Goal: Task Accomplishment & Management: Complete application form

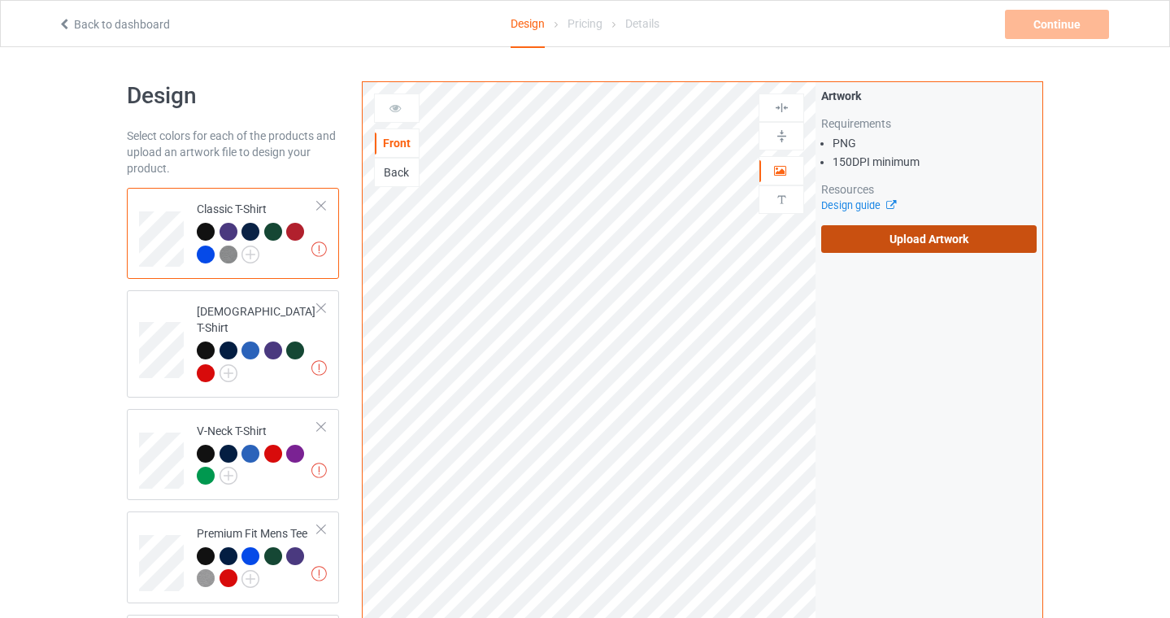
click at [925, 247] on label "Upload Artwork" at bounding box center [928, 239] width 215 height 28
click at [0, 0] on input "Upload Artwork" at bounding box center [0, 0] width 0 height 0
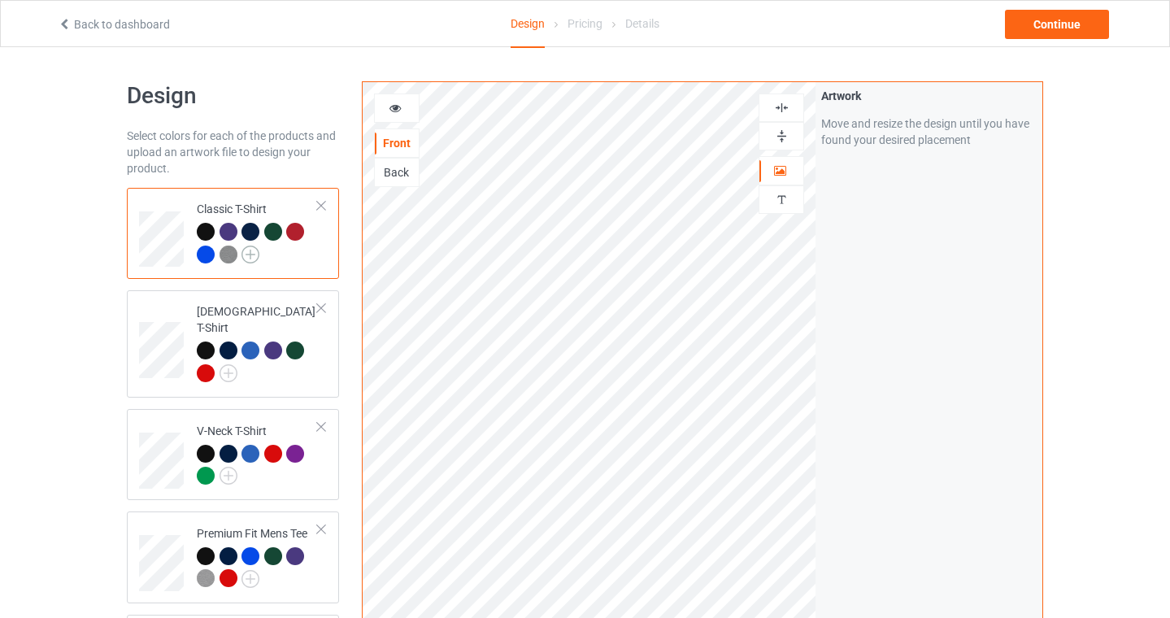
click at [250, 259] on img at bounding box center [250, 255] width 18 height 18
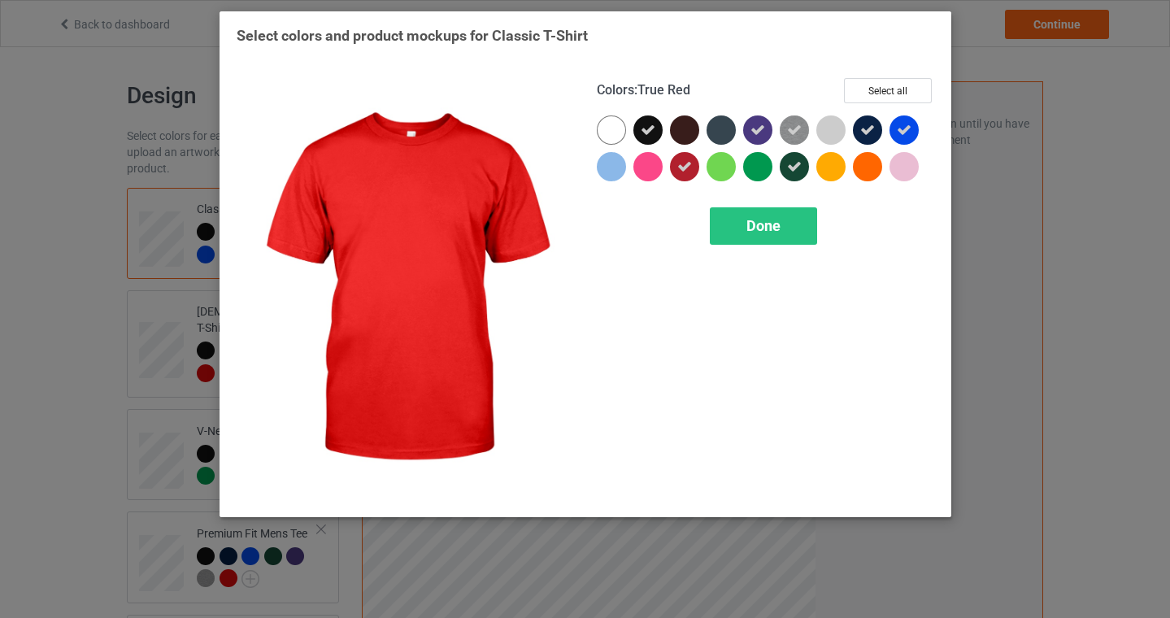
click at [689, 169] on icon at bounding box center [684, 166] width 15 height 15
click at [776, 211] on div "Done" at bounding box center [763, 225] width 107 height 37
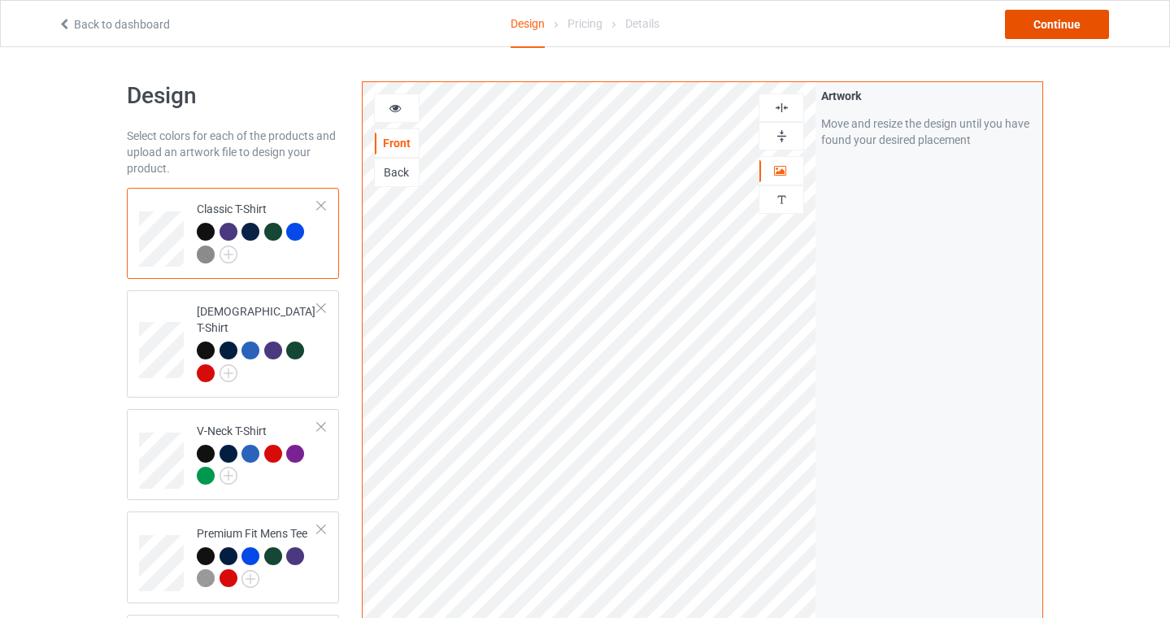
click at [1068, 26] on div "Continue" at bounding box center [1057, 24] width 104 height 29
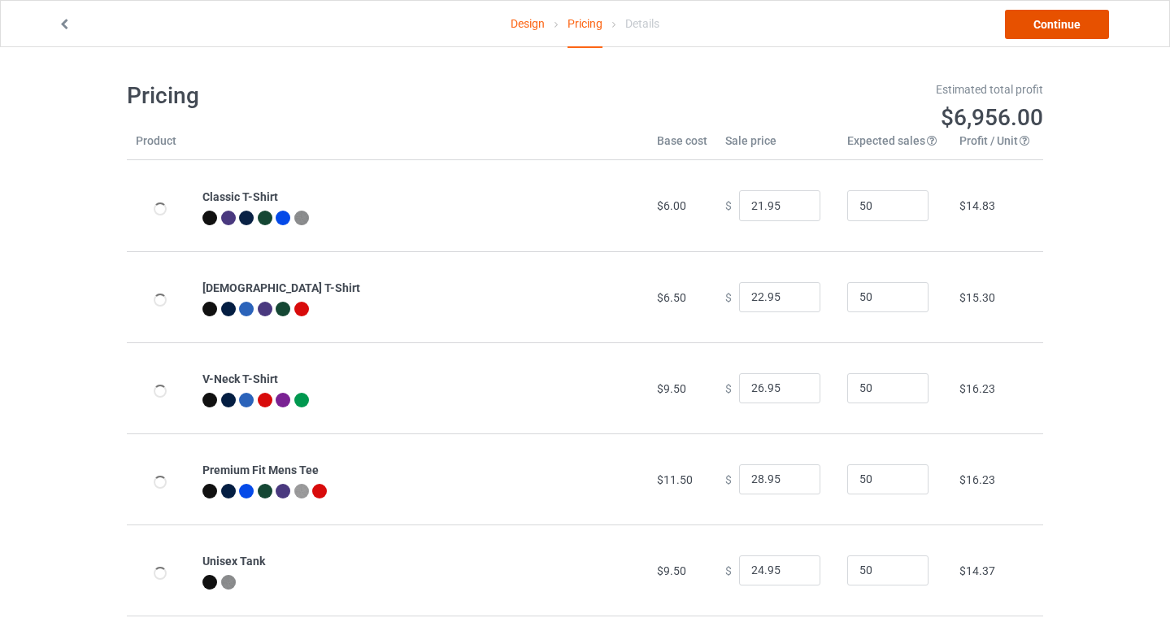
click at [1063, 19] on link "Continue" at bounding box center [1057, 24] width 104 height 29
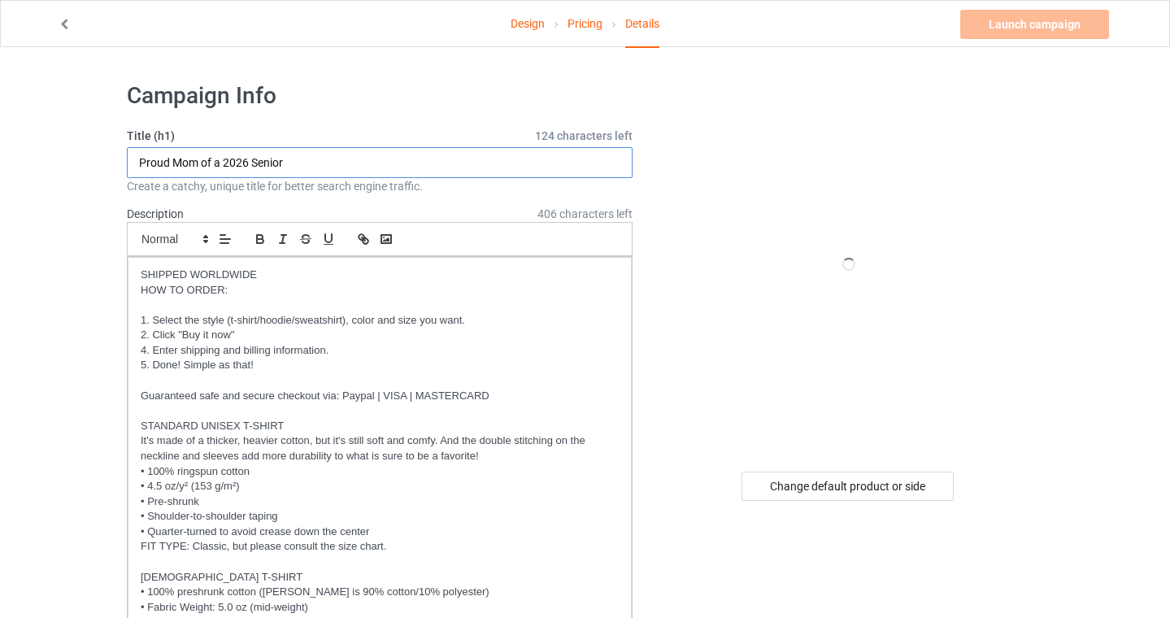
click at [184, 157] on input "Proud Mom of a 2026 Senior" at bounding box center [380, 162] width 506 height 31
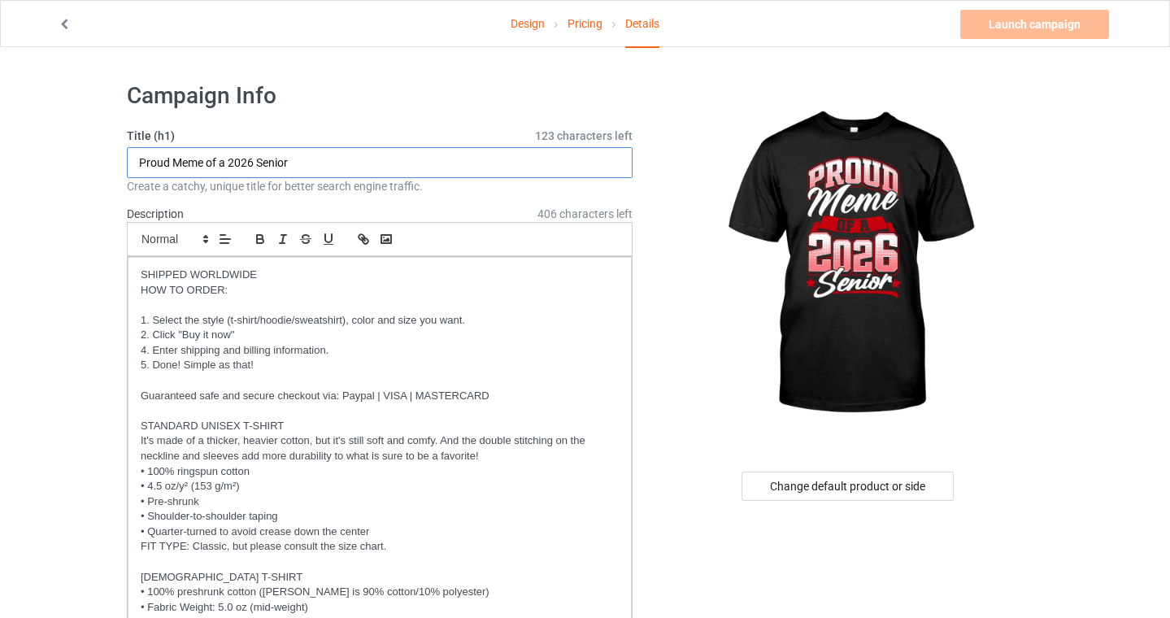
type input "Proud Meme of a 2026 Senior"
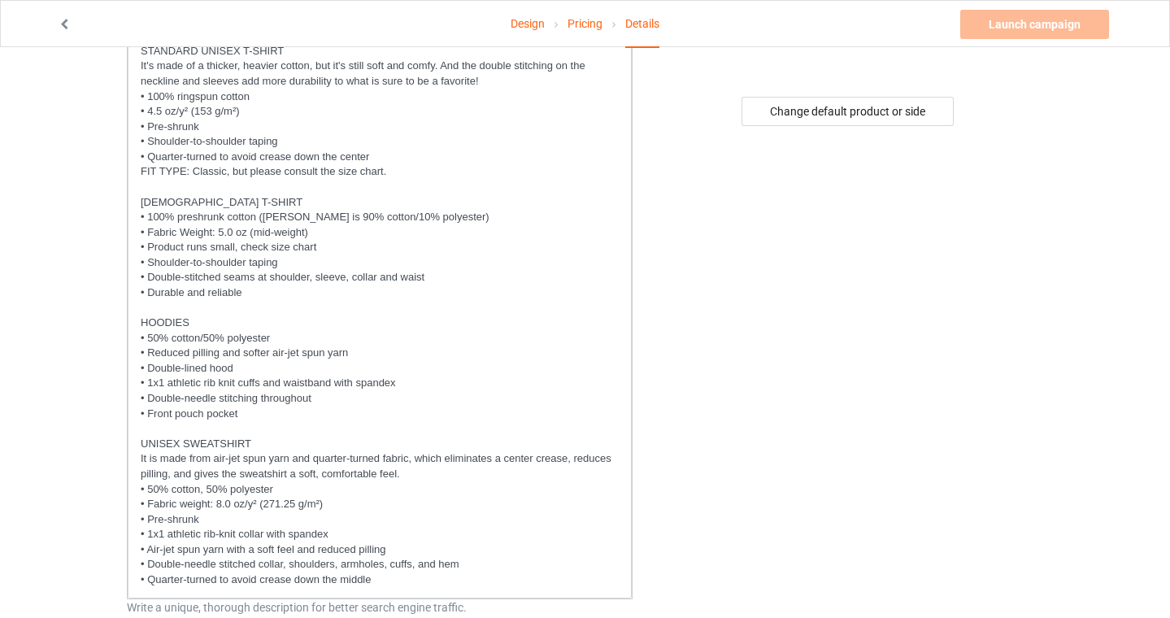
scroll to position [737, 0]
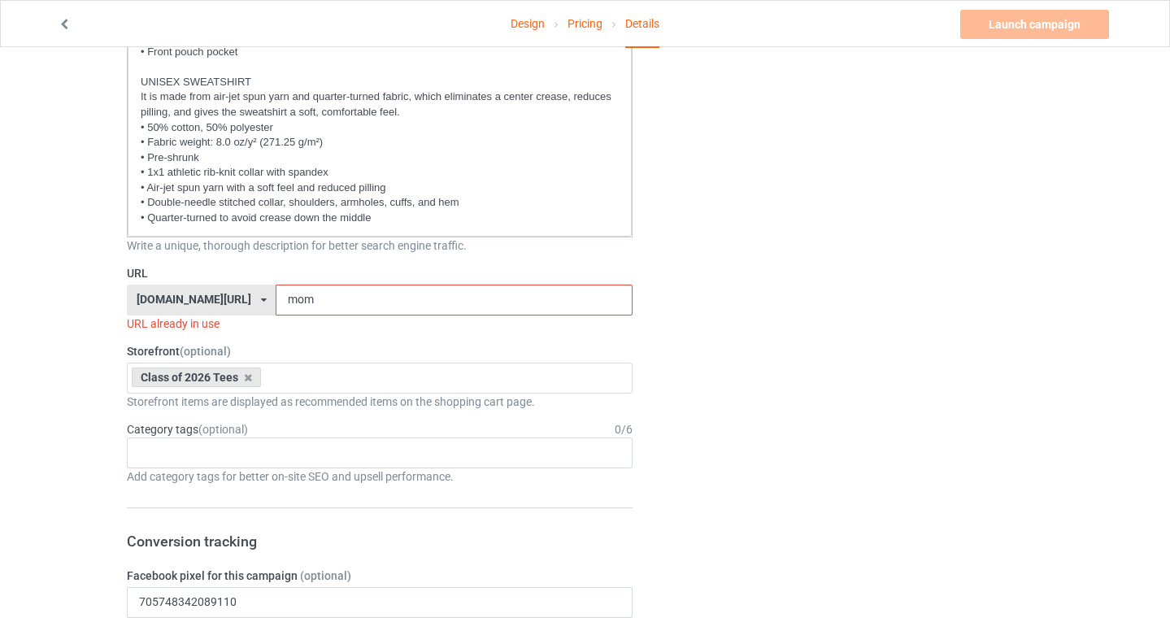
click at [284, 298] on input "mom" at bounding box center [454, 300] width 356 height 31
click at [276, 302] on input "mom" at bounding box center [454, 300] width 356 height 31
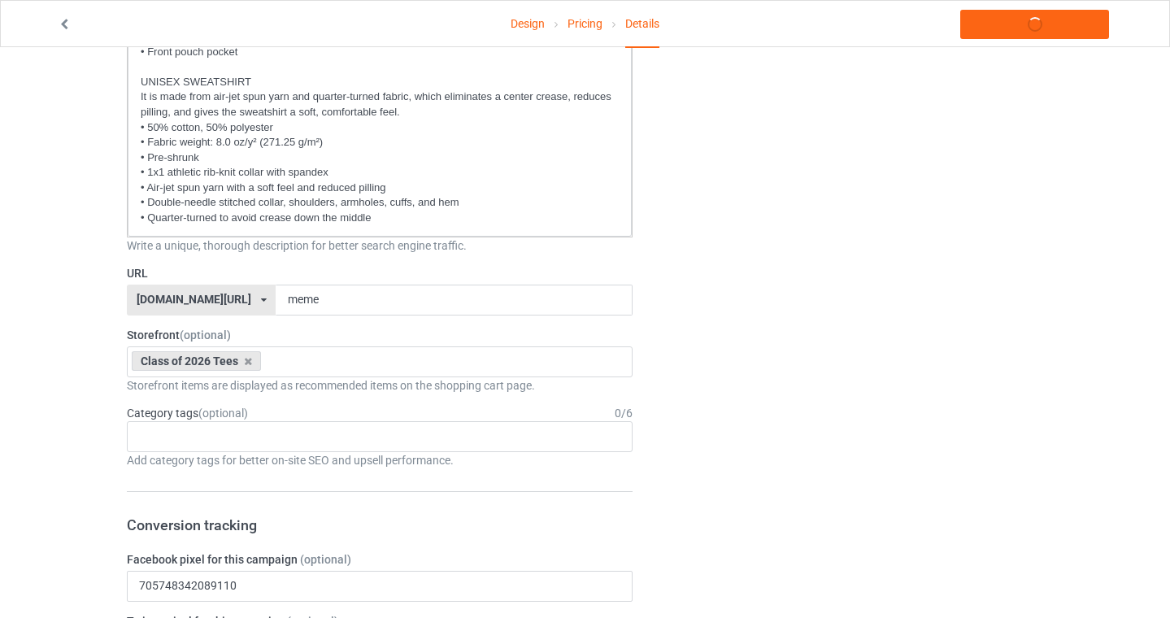
click at [49, 407] on div "Design Pricing Details Launch campaign Campaign Info Title (h1) 123 characters …" at bounding box center [585, 595] width 1170 height 2571
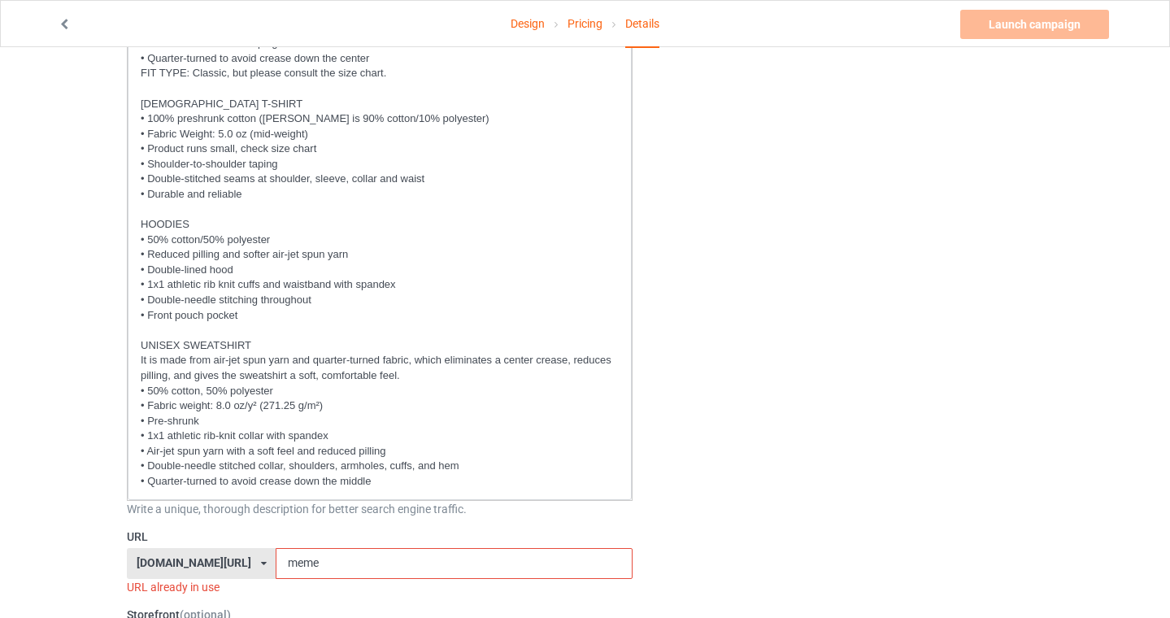
scroll to position [855, 0]
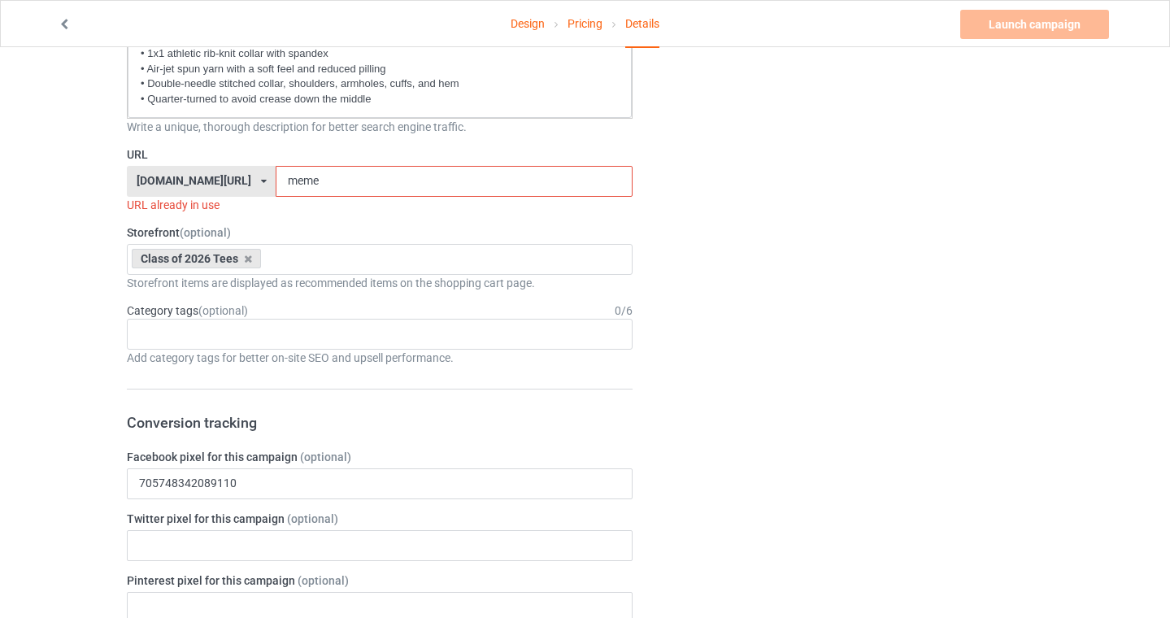
click at [319, 193] on input "meme" at bounding box center [454, 181] width 356 height 31
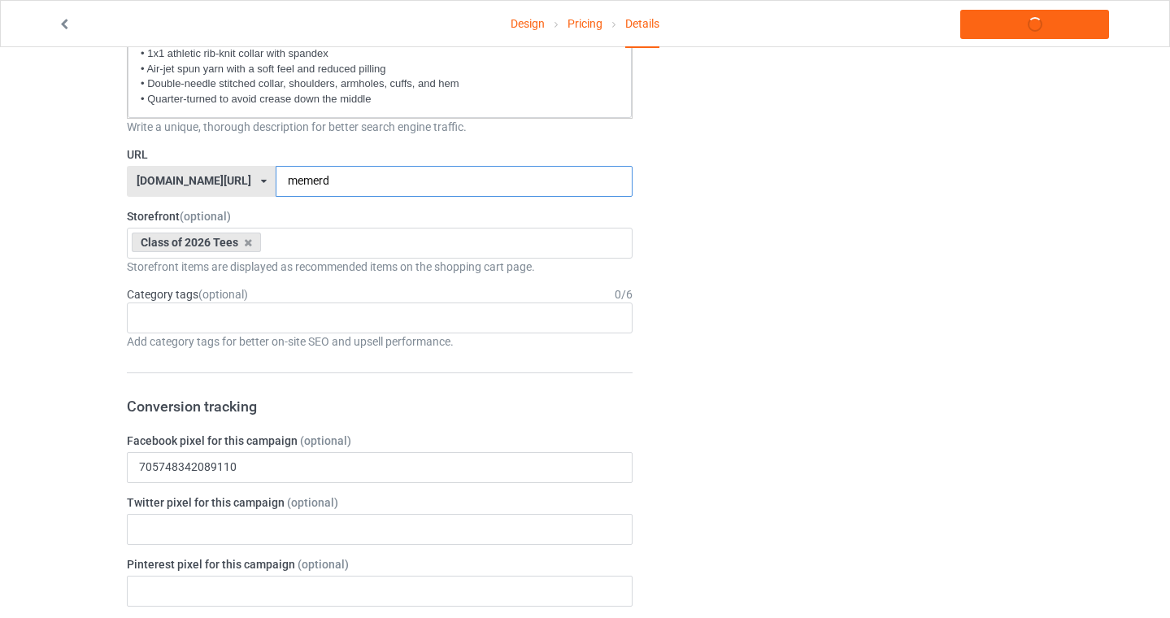
type input "memerd"
click at [7, 296] on div "Design Pricing Details Launch campaign Campaign Info Title (h1) 123 characters …" at bounding box center [585, 477] width 1170 height 2571
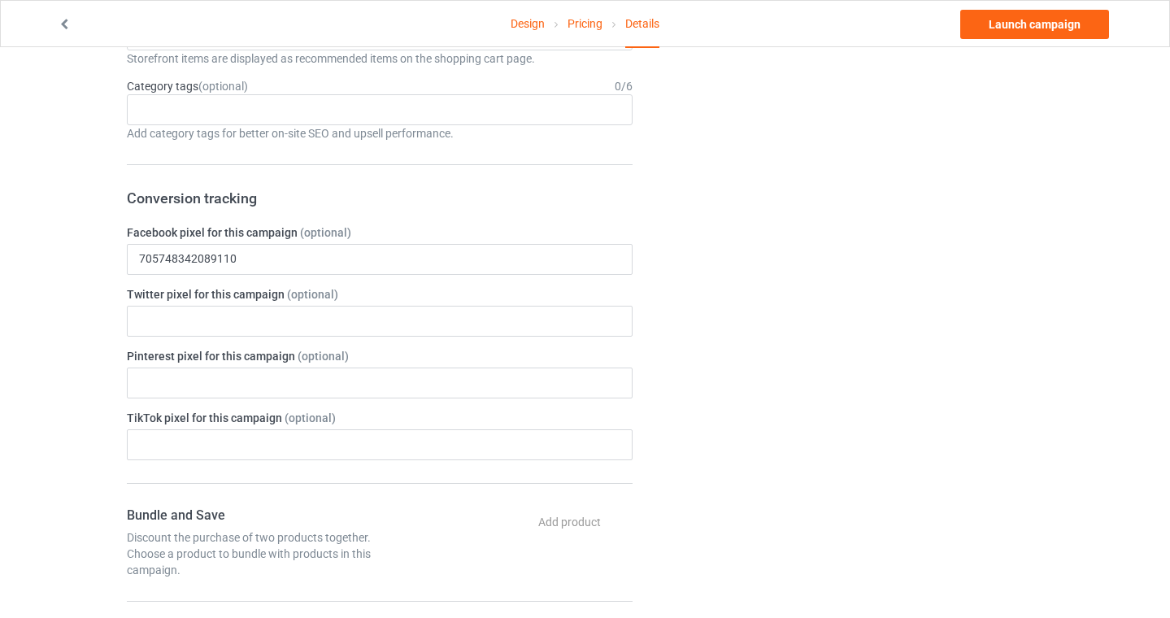
scroll to position [1503, 0]
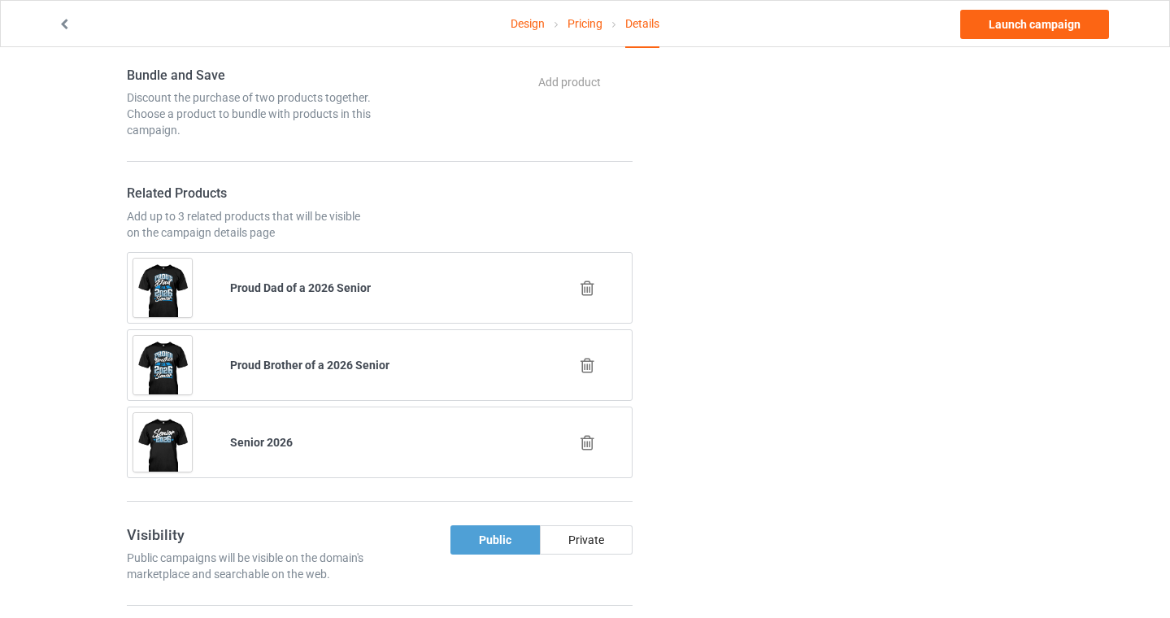
click at [588, 440] on icon at bounding box center [587, 442] width 20 height 17
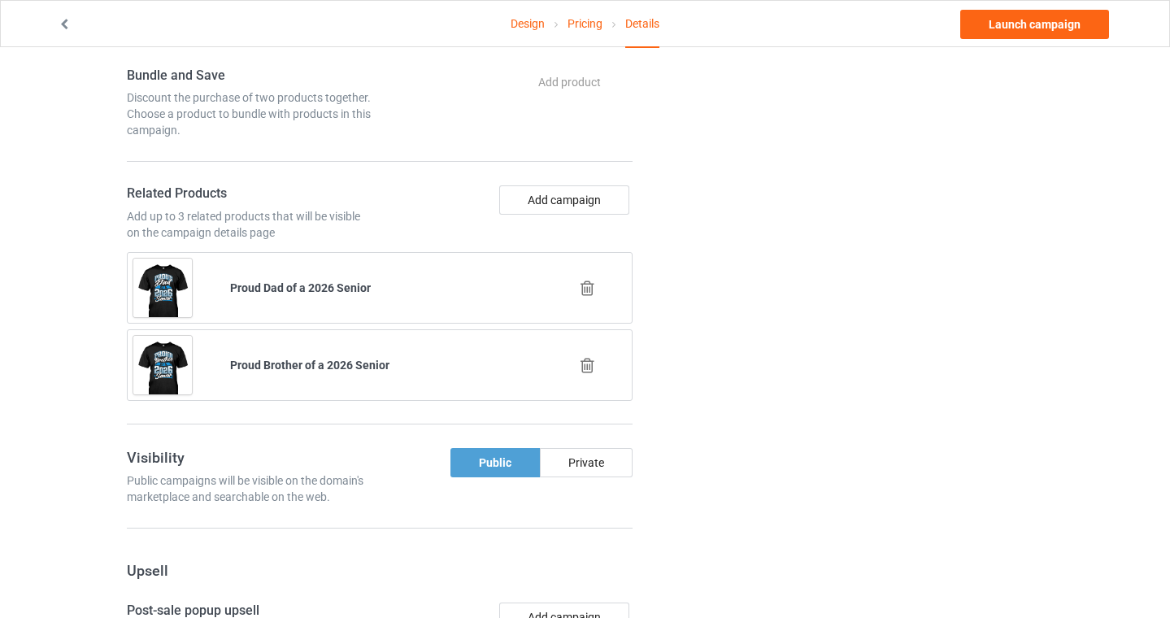
click at [595, 360] on icon at bounding box center [587, 365] width 20 height 17
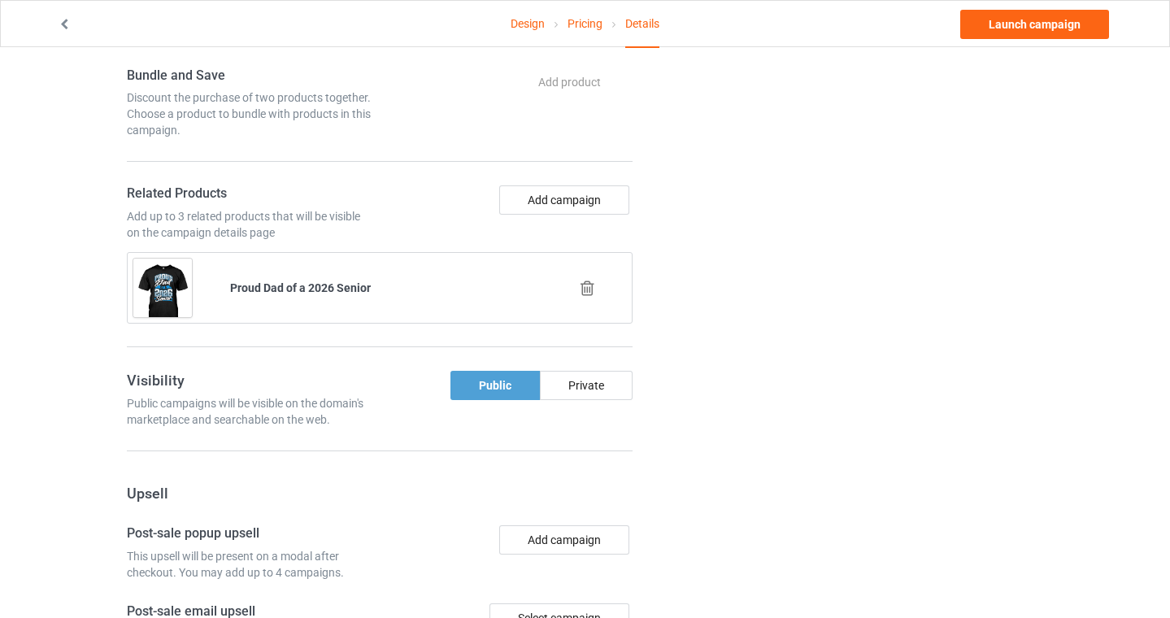
click at [585, 283] on icon at bounding box center [587, 288] width 20 height 17
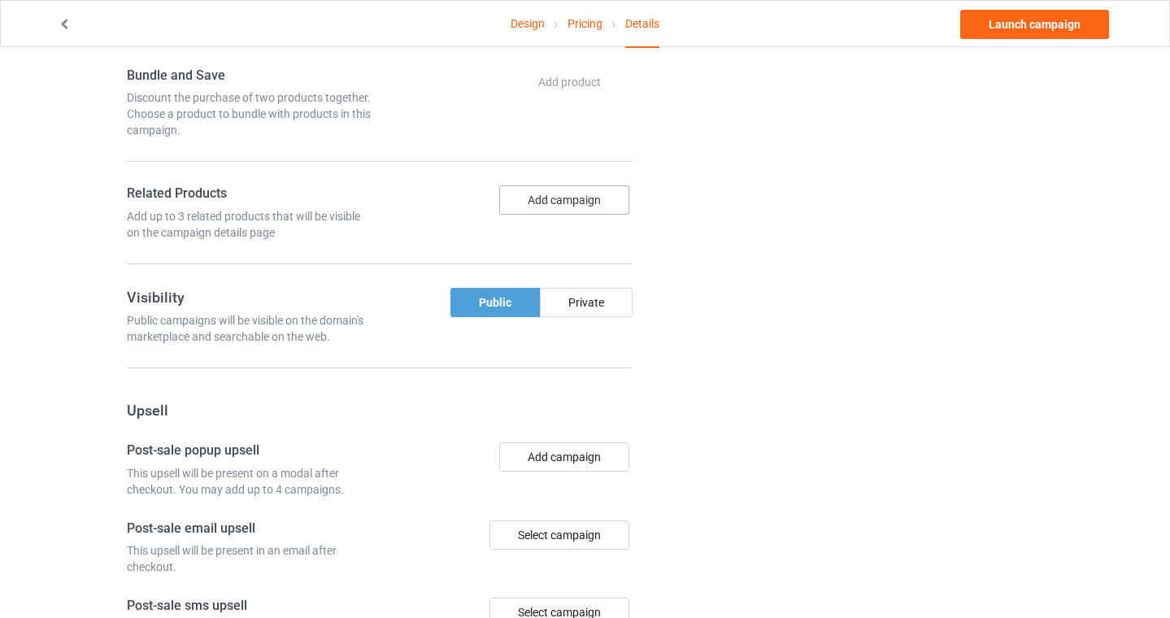
click at [563, 202] on button "Add campaign" at bounding box center [564, 199] width 130 height 29
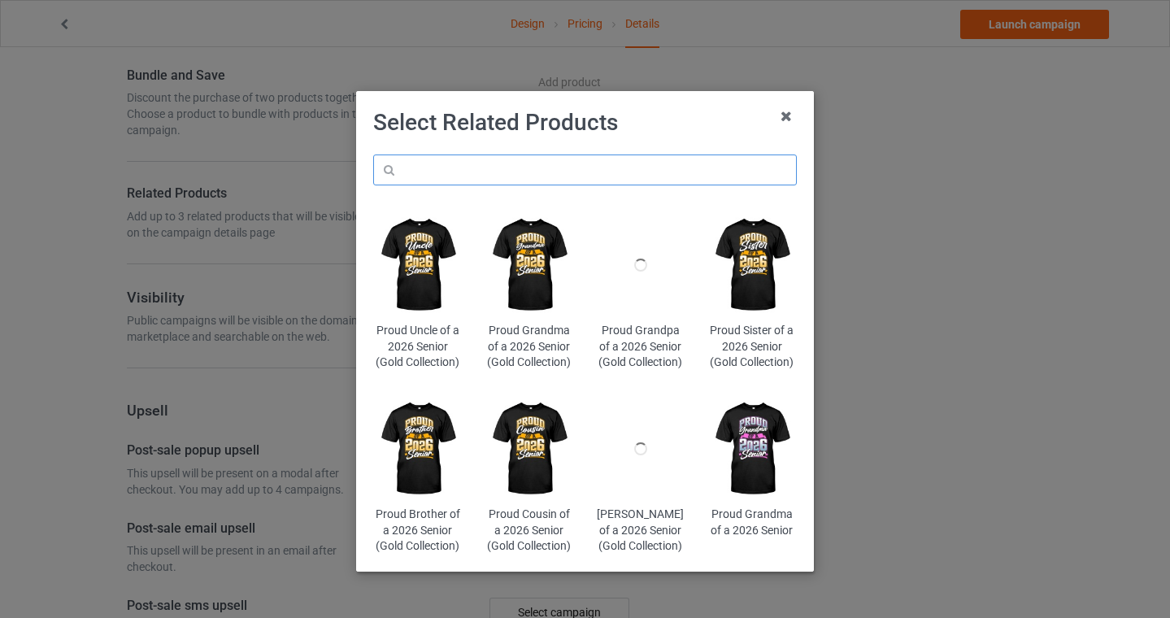
click at [470, 172] on input "text" at bounding box center [585, 169] width 424 height 31
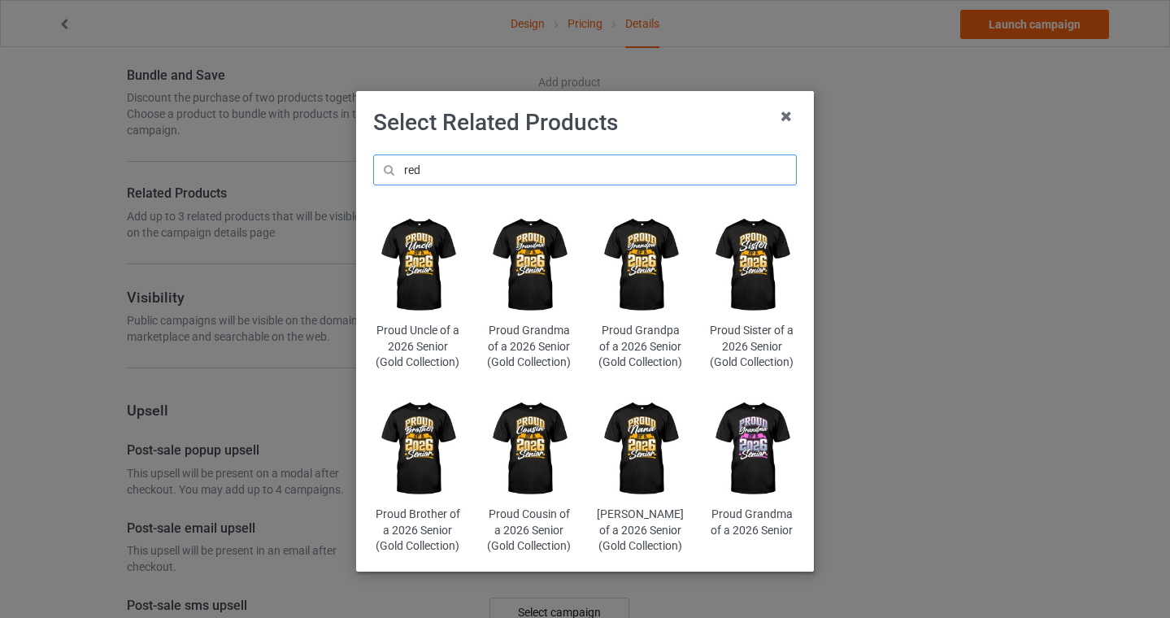
type input "red"
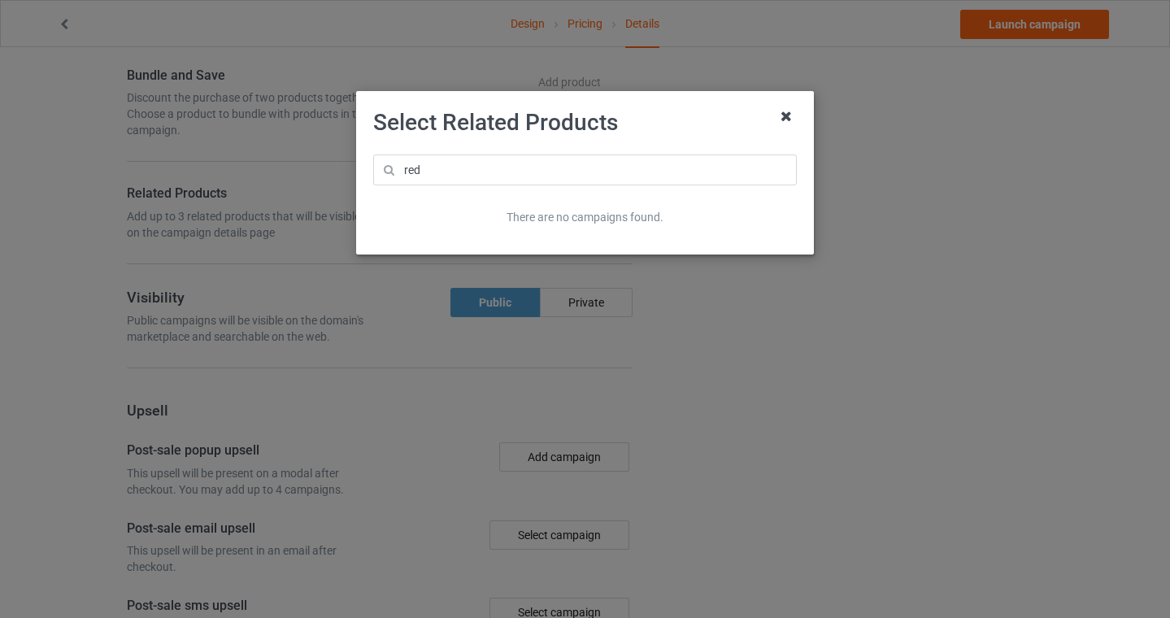
click at [787, 115] on icon at bounding box center [787, 116] width 26 height 26
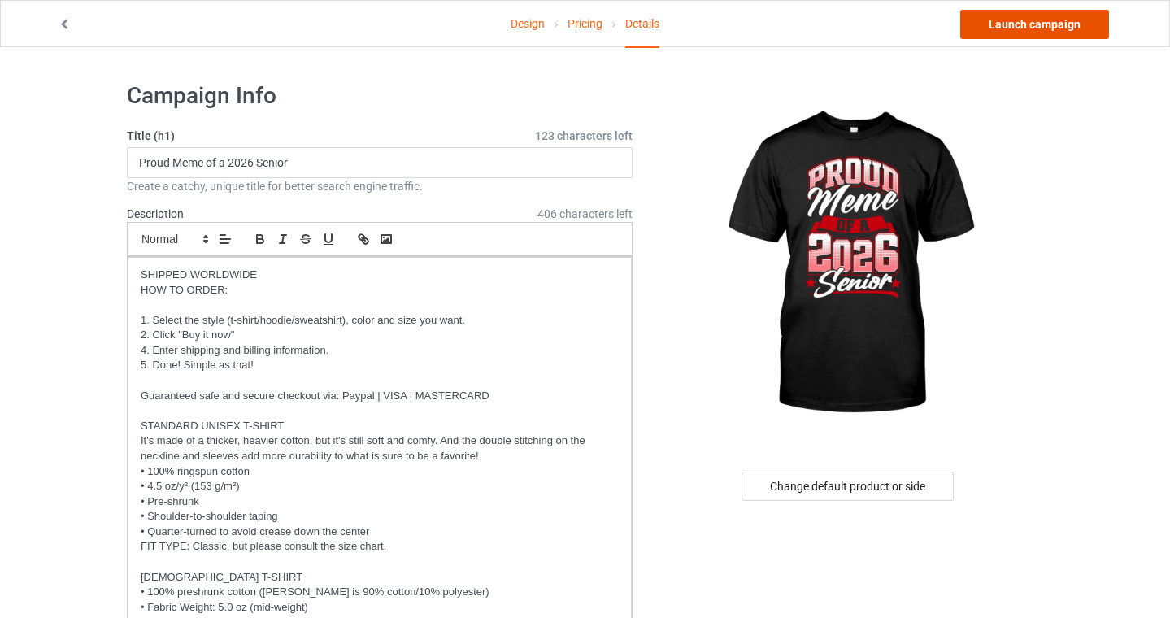
click at [1011, 28] on link "Launch campaign" at bounding box center [1034, 24] width 149 height 29
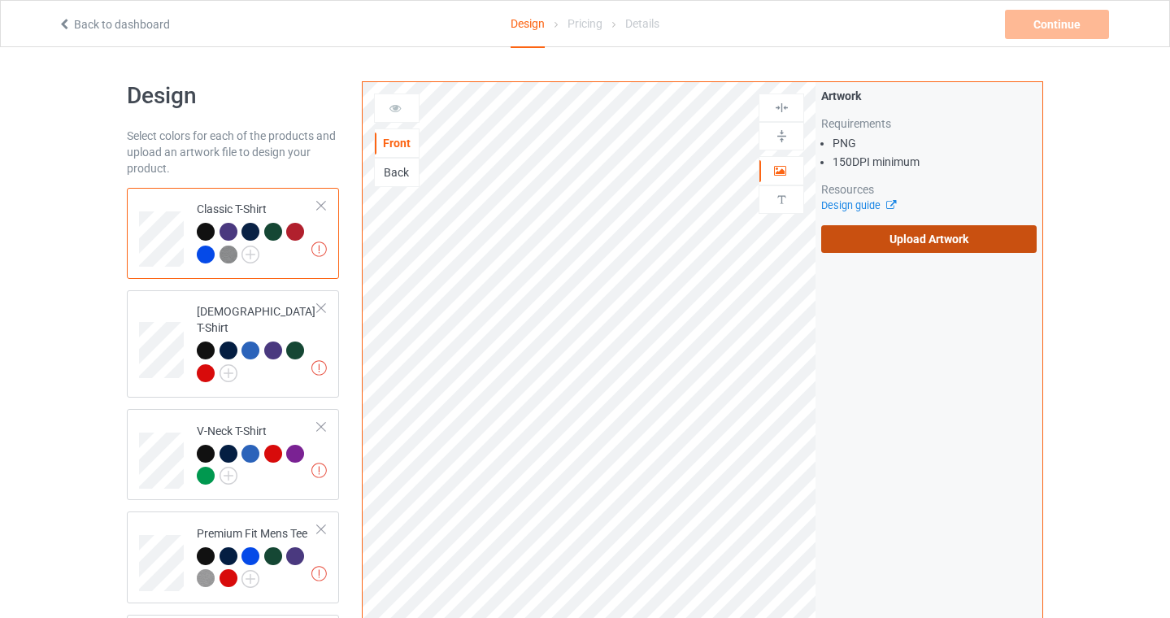
click at [916, 233] on label "Upload Artwork" at bounding box center [928, 239] width 215 height 28
click at [0, 0] on input "Upload Artwork" at bounding box center [0, 0] width 0 height 0
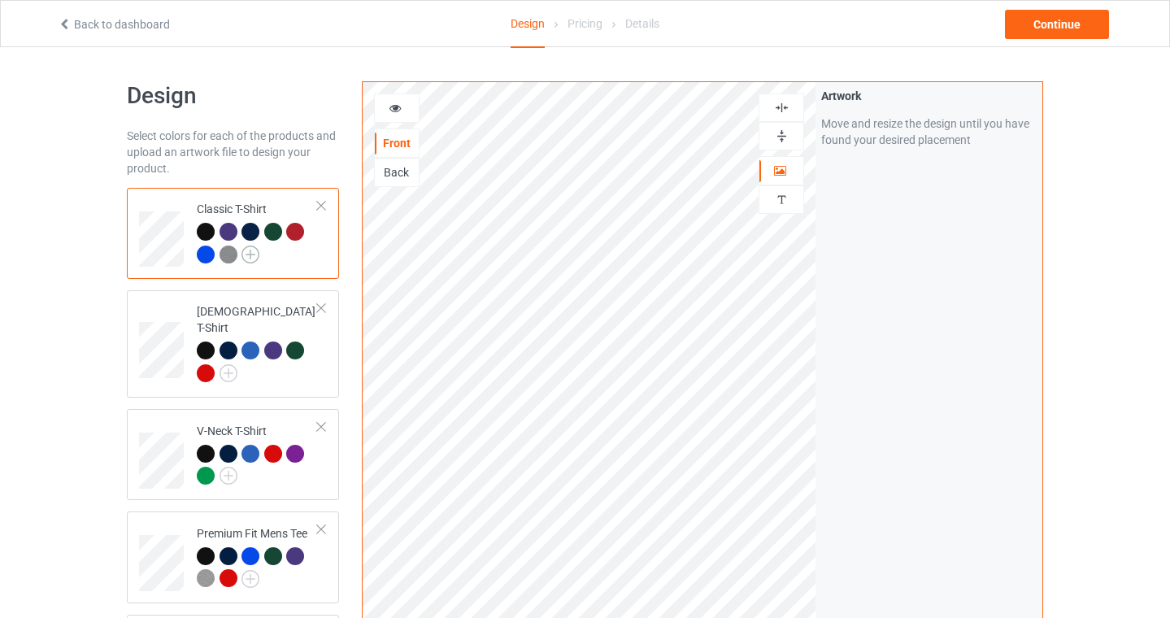
click at [255, 258] on img at bounding box center [250, 255] width 18 height 18
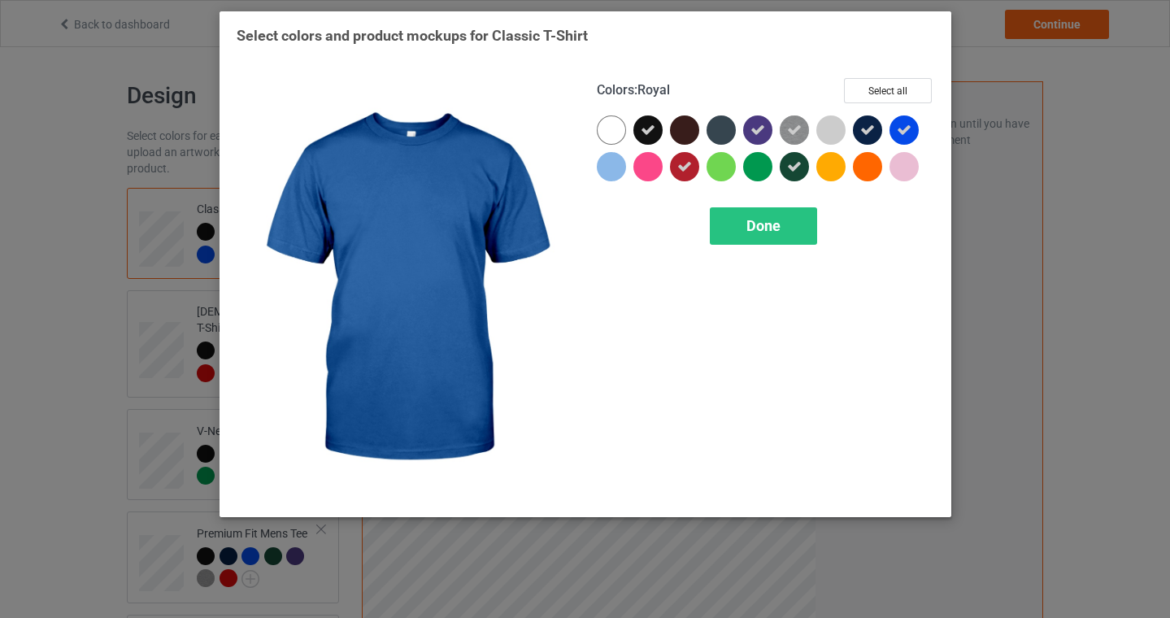
click at [910, 132] on icon at bounding box center [904, 130] width 15 height 15
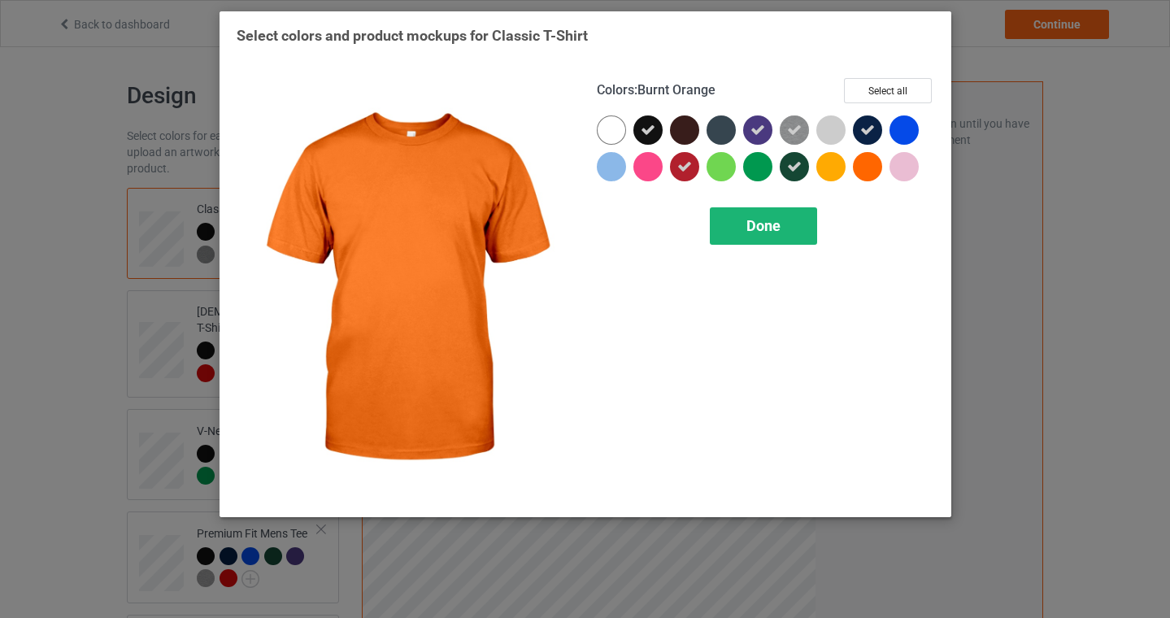
click at [782, 224] on div "Done" at bounding box center [763, 225] width 107 height 37
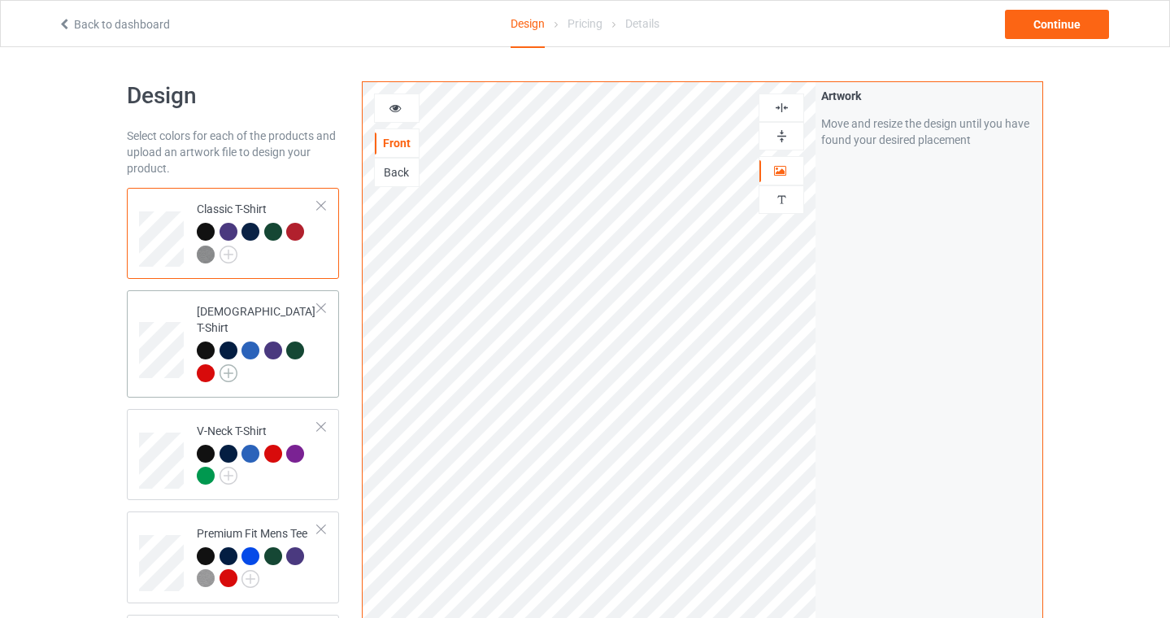
click at [220, 364] on img at bounding box center [229, 373] width 18 height 18
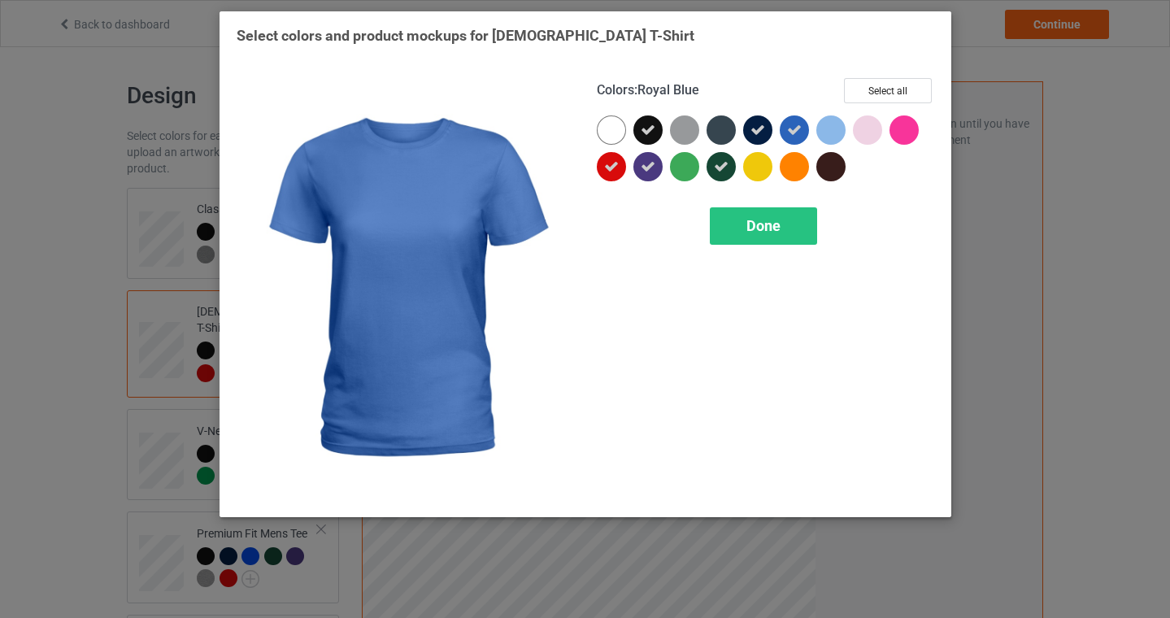
click at [795, 128] on icon at bounding box center [794, 130] width 15 height 15
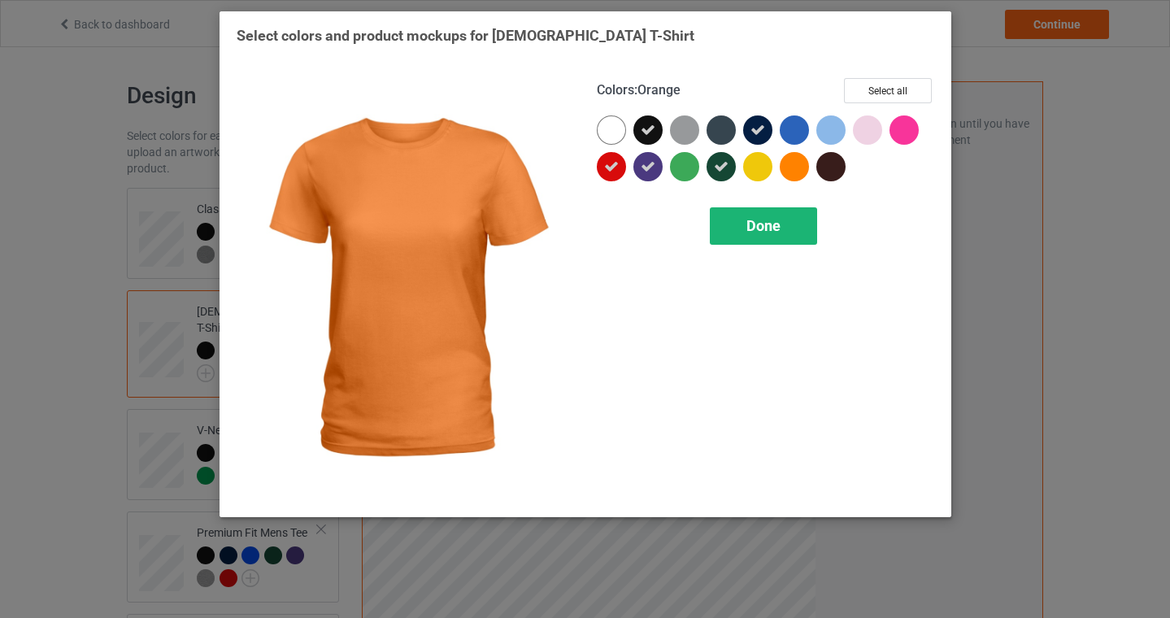
click at [770, 222] on span "Done" at bounding box center [763, 225] width 34 height 17
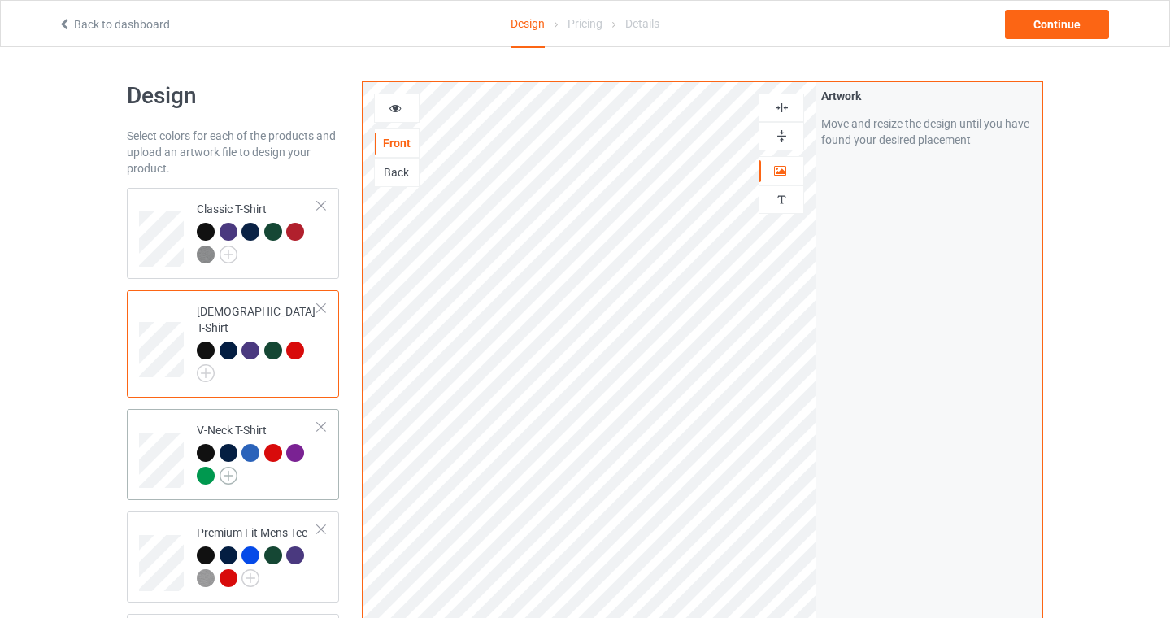
click at [226, 467] on img at bounding box center [229, 476] width 18 height 18
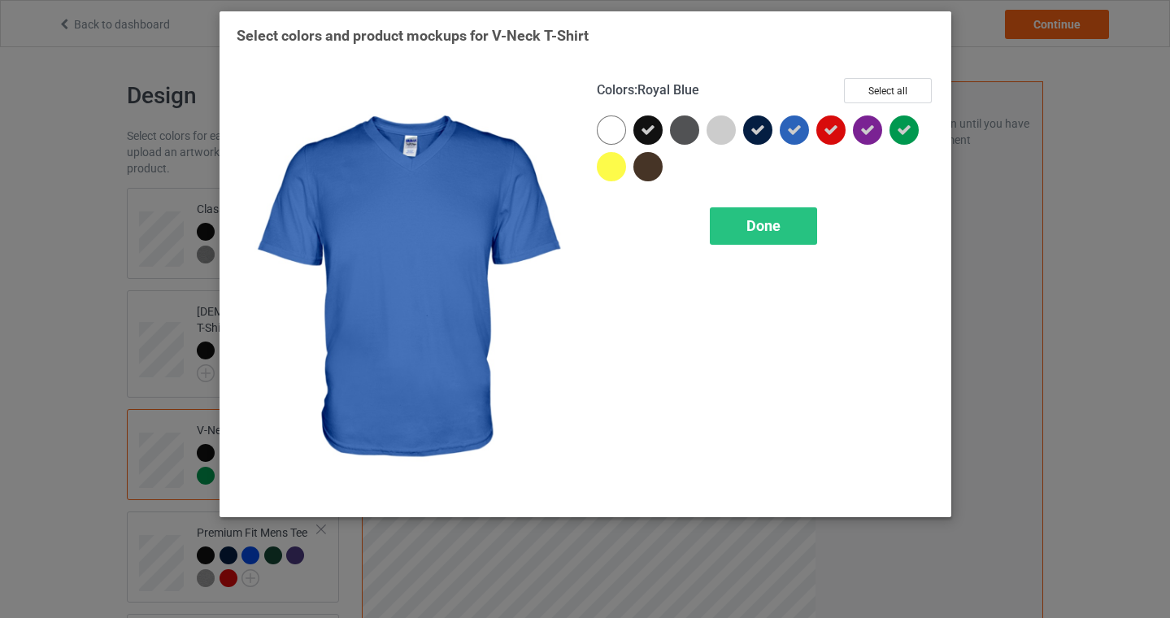
click at [793, 126] on icon at bounding box center [794, 130] width 15 height 15
click at [768, 234] on div "Done" at bounding box center [763, 225] width 107 height 37
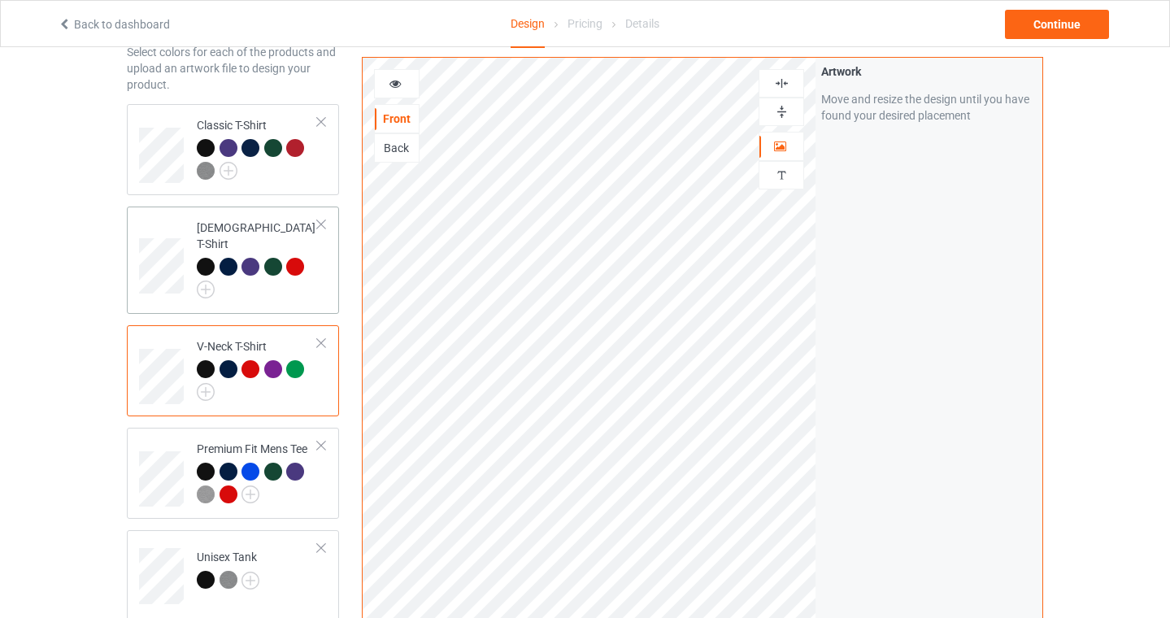
scroll to position [220, 0]
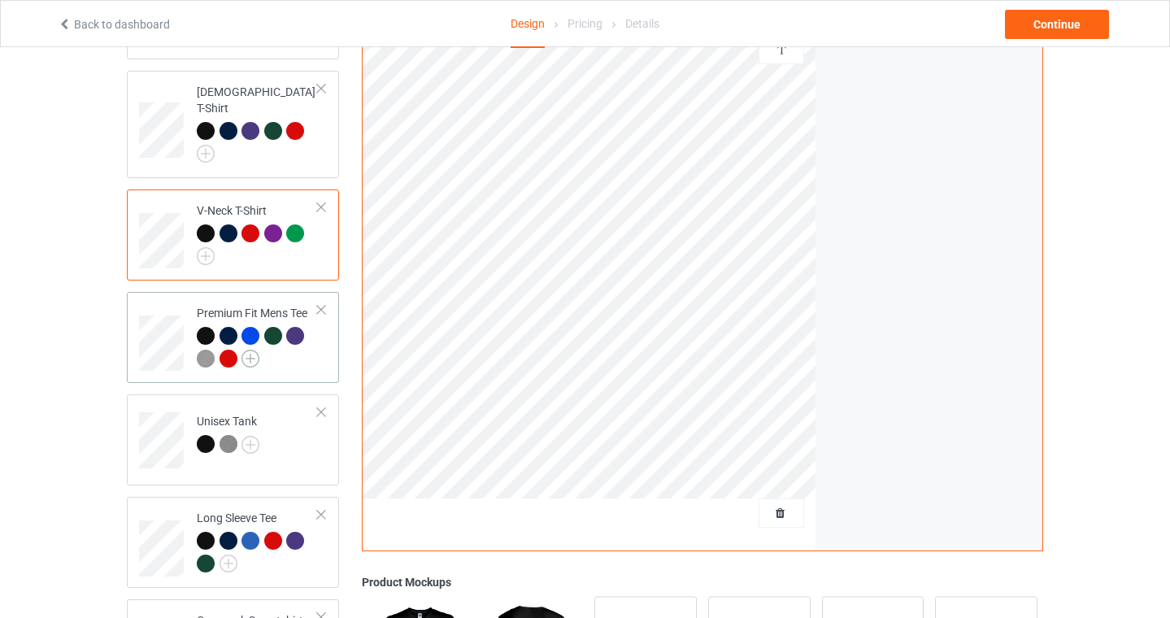
click at [250, 350] on img at bounding box center [250, 359] width 18 height 18
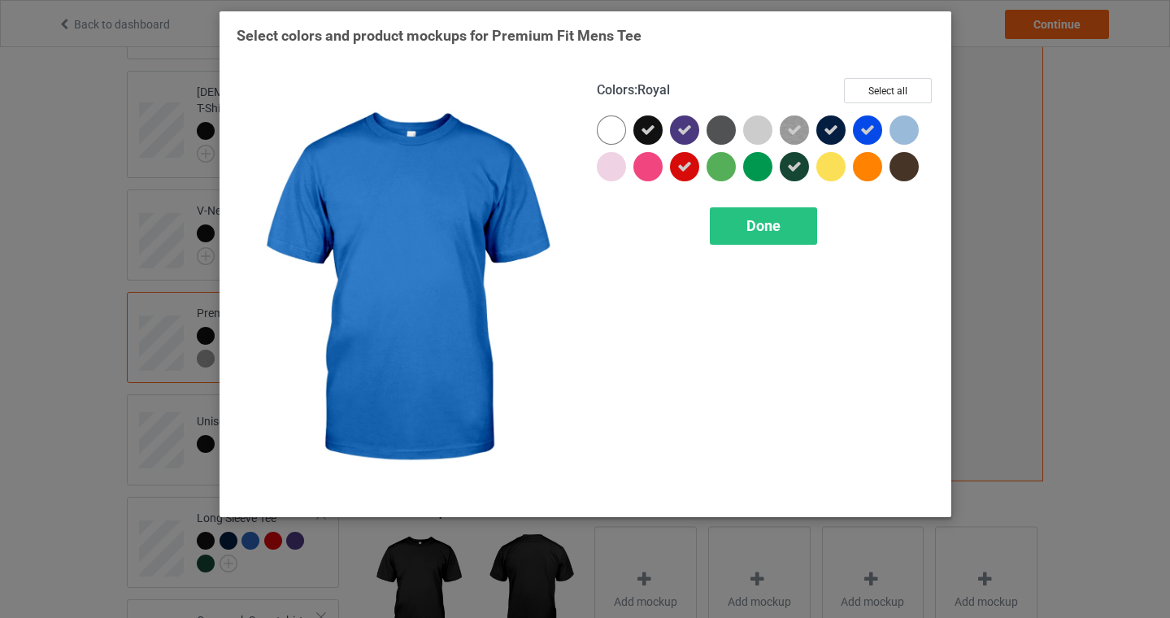
click at [865, 127] on icon at bounding box center [867, 130] width 15 height 15
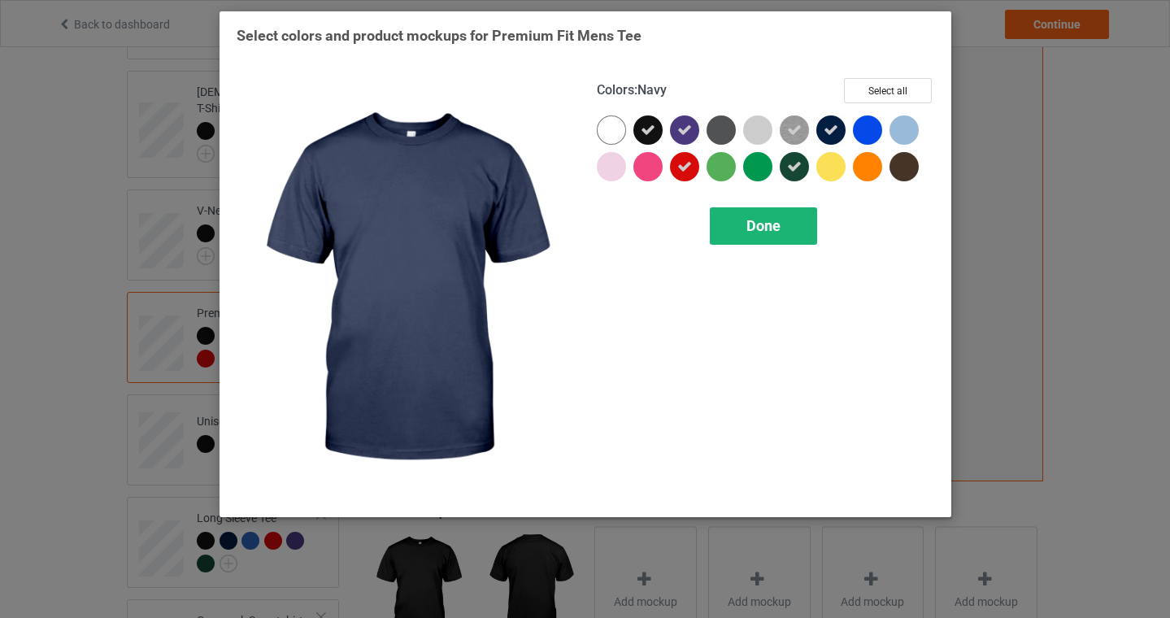
click at [724, 230] on div "Done" at bounding box center [763, 225] width 107 height 37
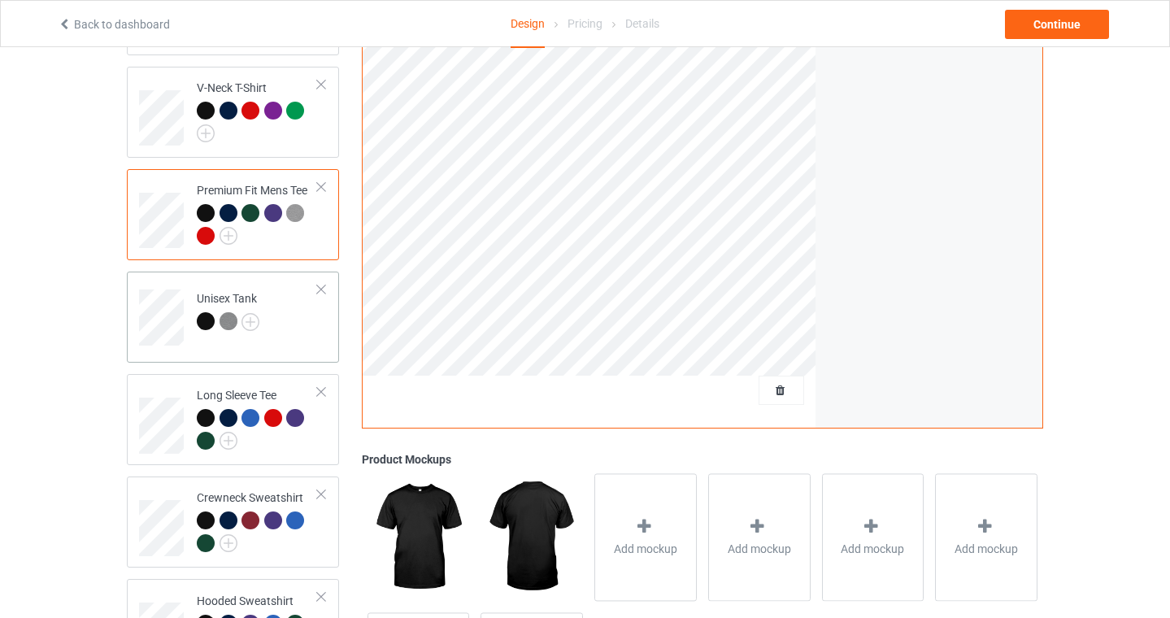
scroll to position [437, 0]
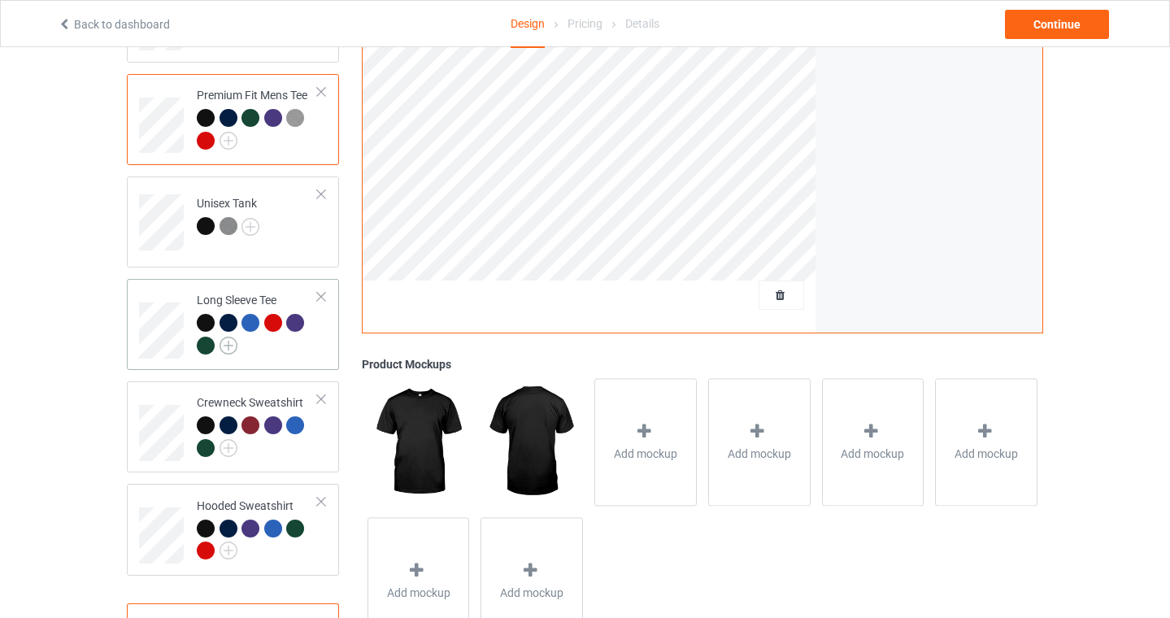
click at [224, 337] on img at bounding box center [229, 346] width 18 height 18
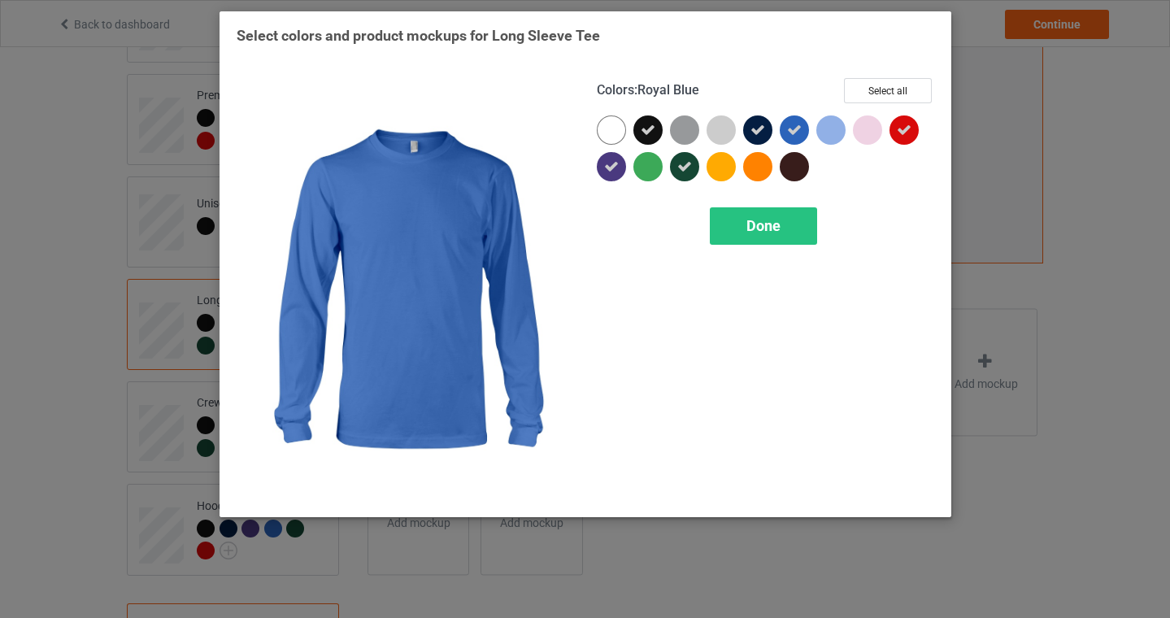
click at [790, 123] on icon at bounding box center [794, 130] width 15 height 15
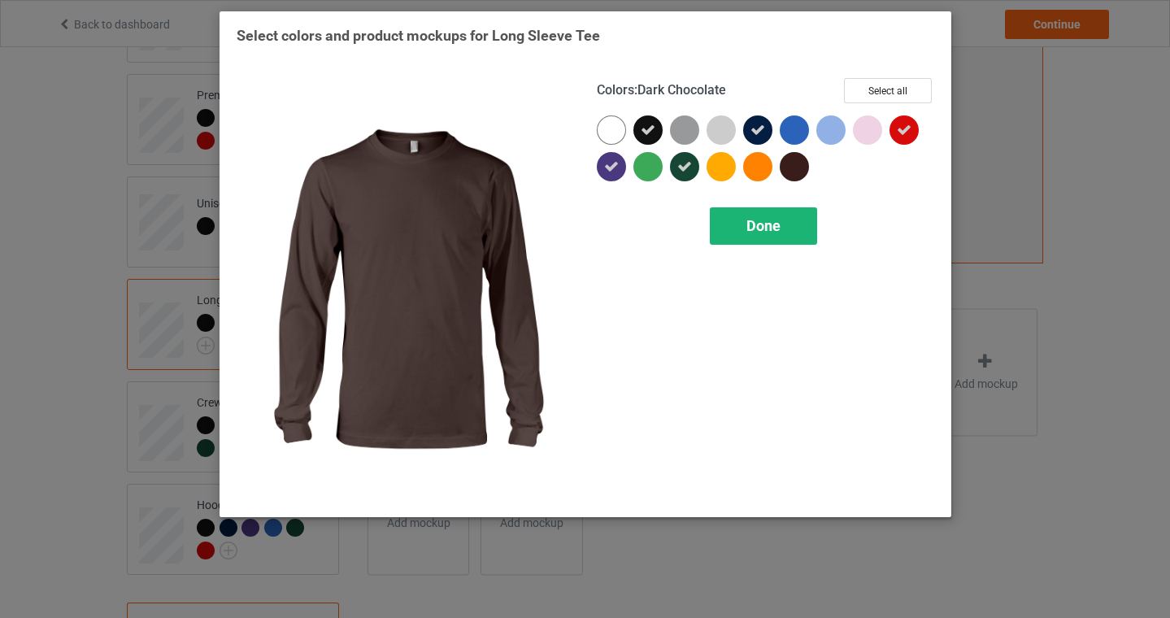
click at [774, 222] on span "Done" at bounding box center [763, 225] width 34 height 17
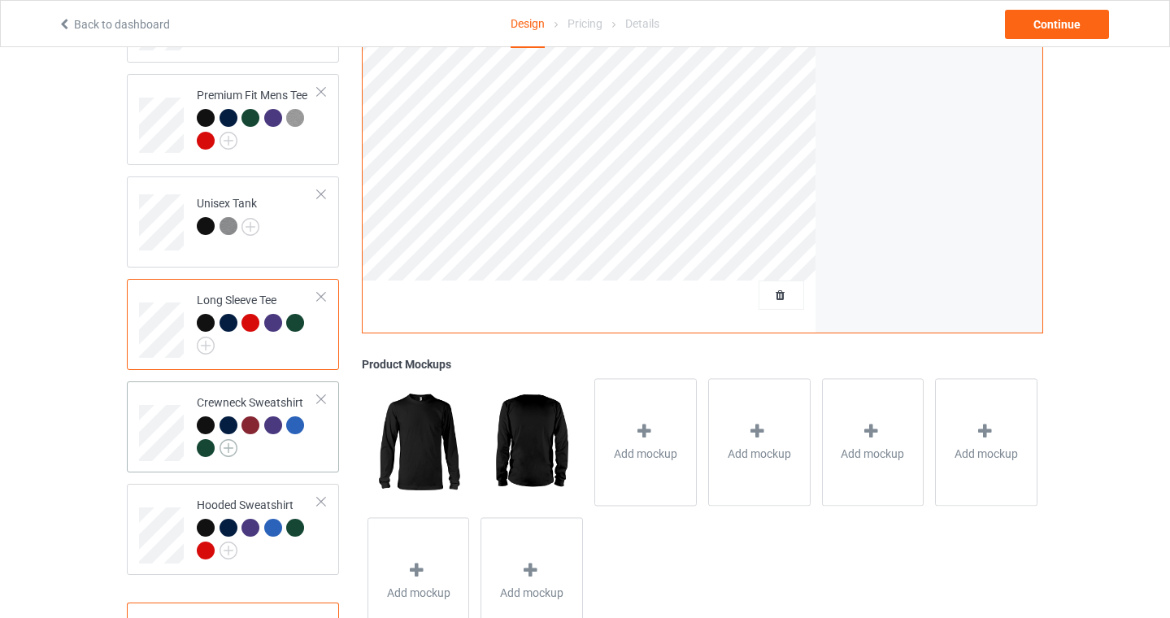
click at [228, 439] on img at bounding box center [229, 448] width 18 height 18
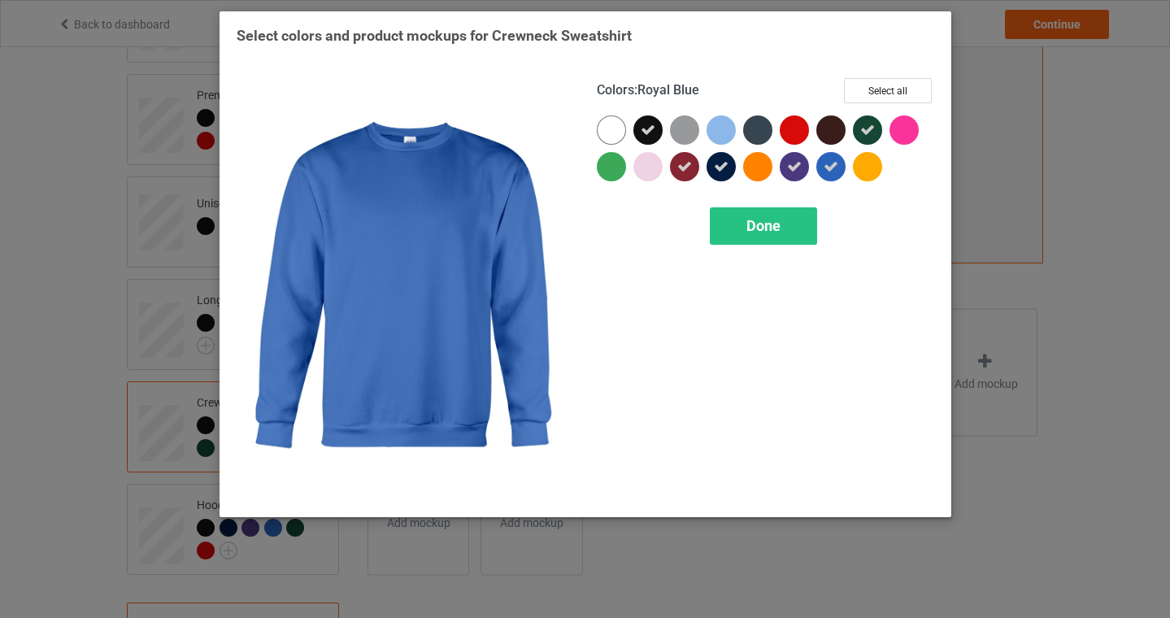
click at [843, 164] on div at bounding box center [830, 166] width 29 height 29
click at [764, 226] on span "Done" at bounding box center [763, 225] width 34 height 17
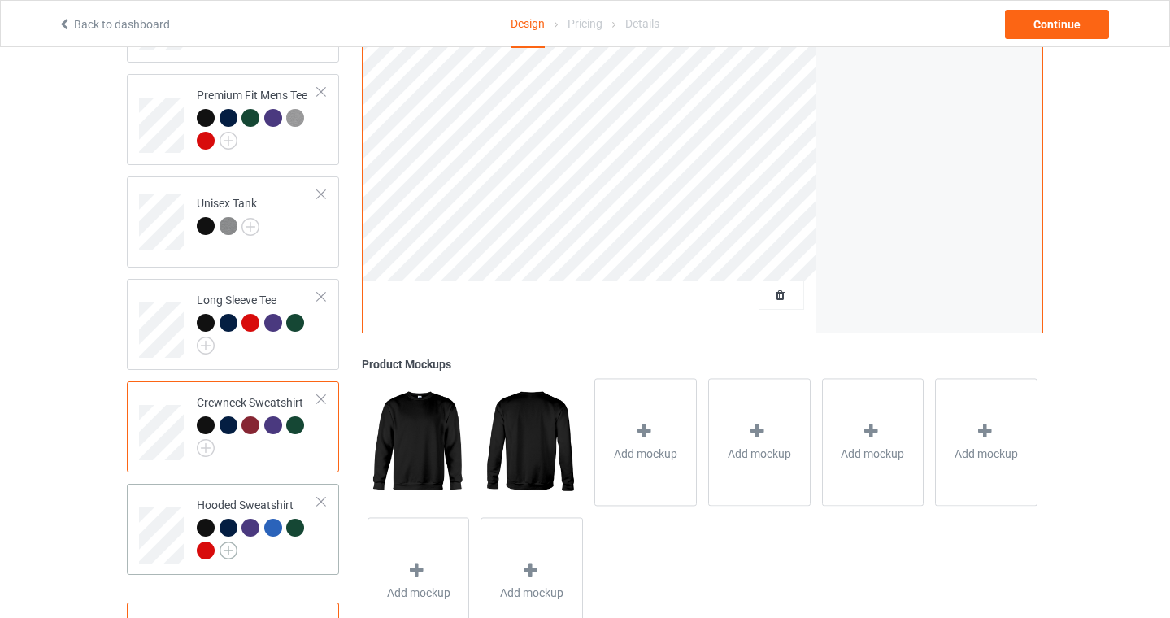
click at [233, 542] on img at bounding box center [229, 551] width 18 height 18
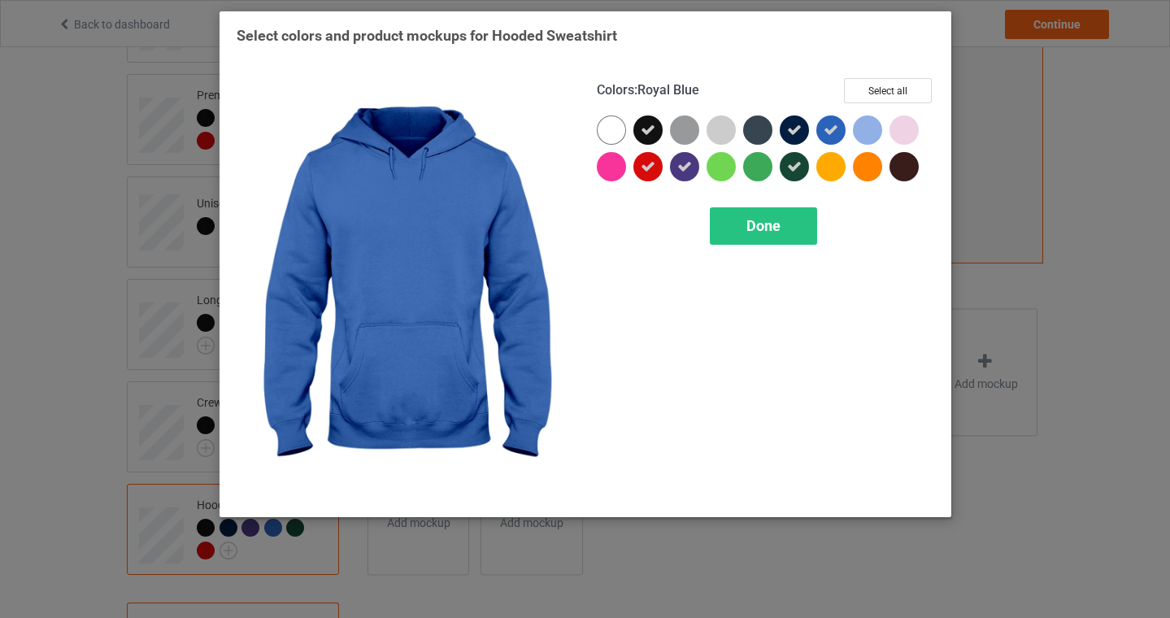
click at [833, 128] on icon at bounding box center [831, 130] width 15 height 15
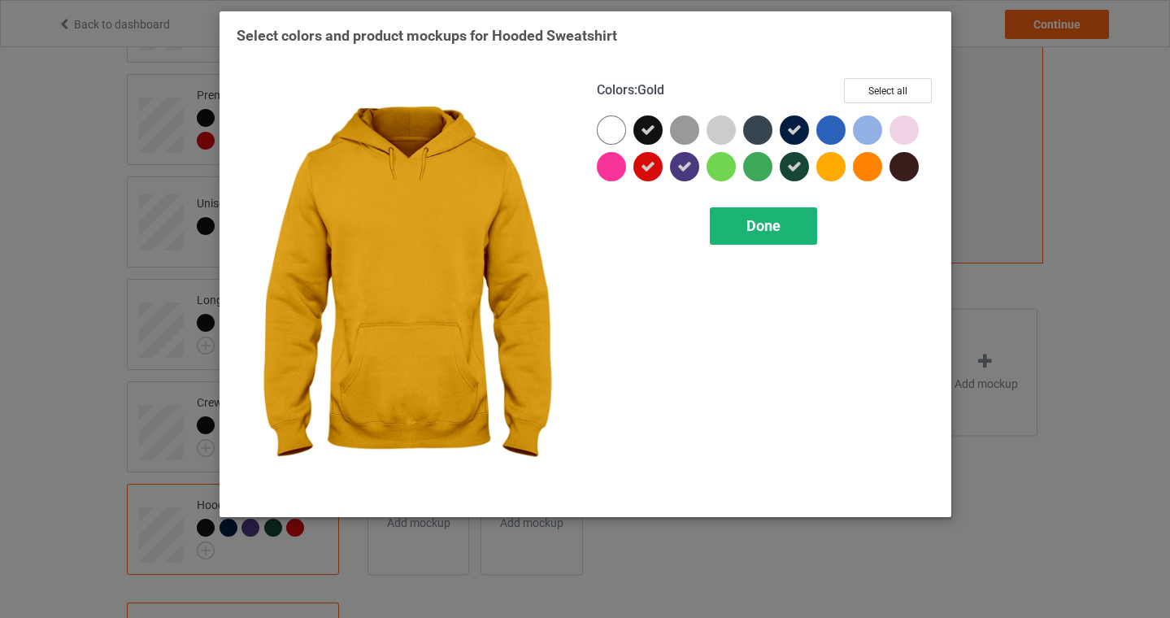
click at [770, 233] on span "Done" at bounding box center [763, 225] width 34 height 17
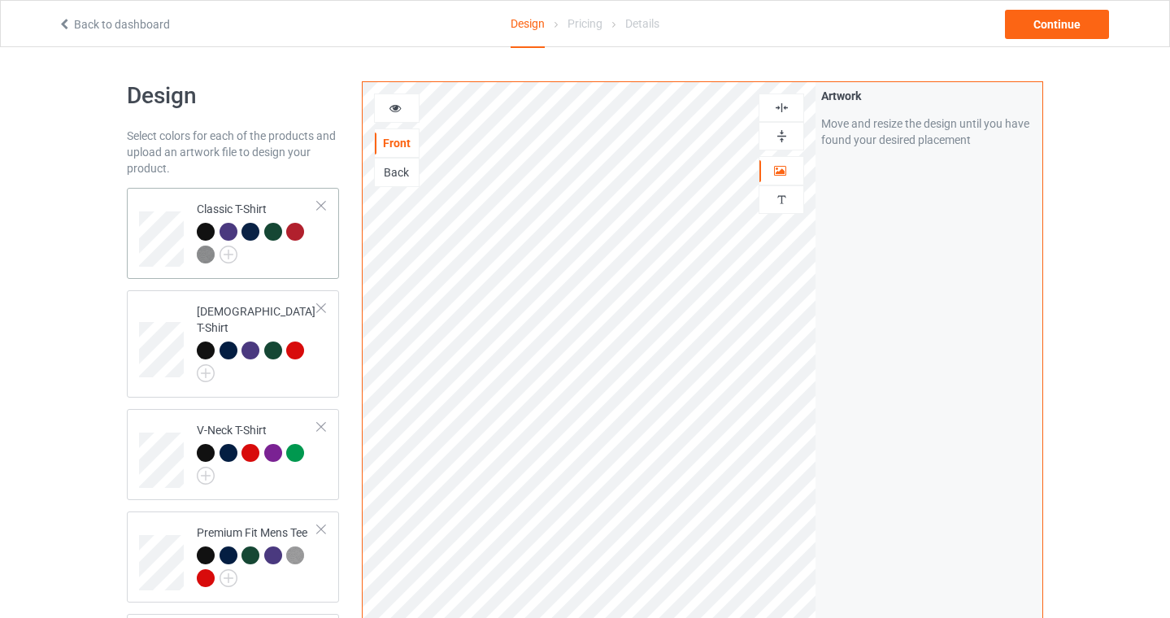
click at [307, 268] on td "Classic T-Shirt" at bounding box center [257, 233] width 139 height 78
click at [1079, 20] on div "Continue" at bounding box center [1057, 24] width 104 height 29
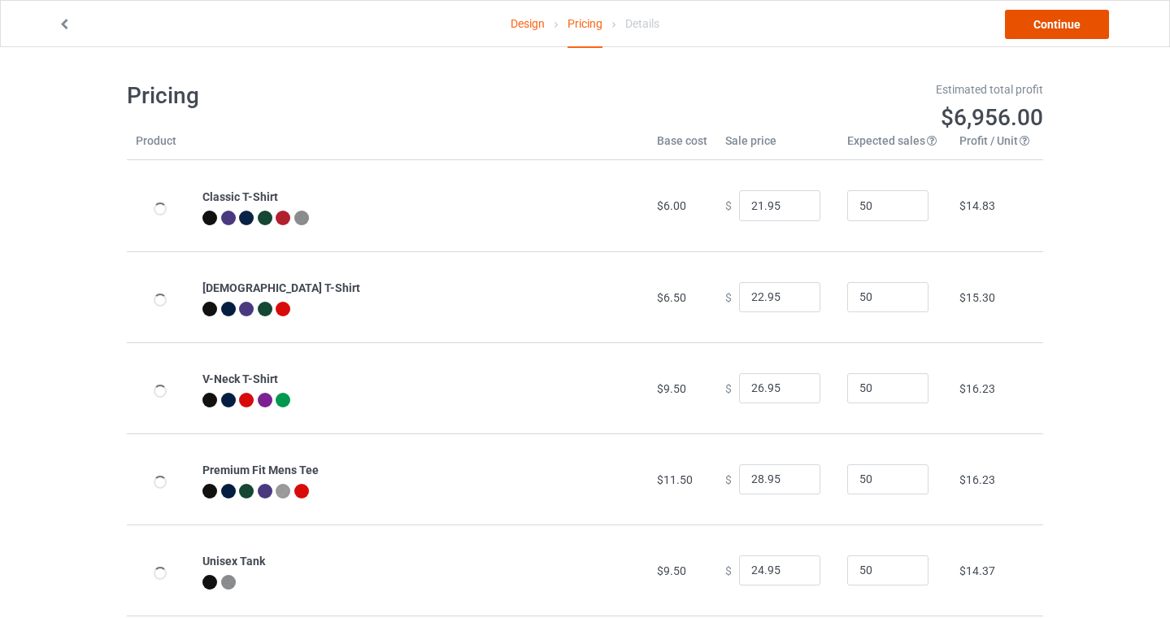
click at [1072, 14] on link "Continue" at bounding box center [1057, 24] width 104 height 29
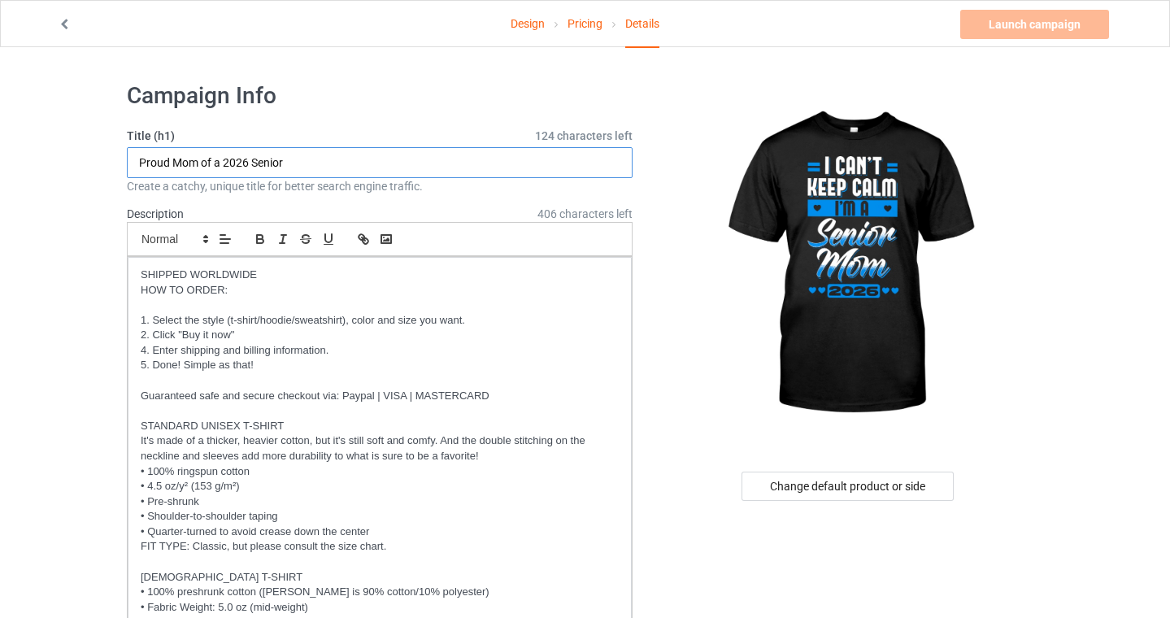
drag, startPoint x: 298, startPoint y: 166, endPoint x: -1, endPoint y: 151, distance: 298.8
click at [0, 151] on html "Design Pricing Details Launch campaign Invalid campaign URL Campaign Info Title…" at bounding box center [585, 309] width 1170 height 618
type input "I'm a Senior Mom 2026"
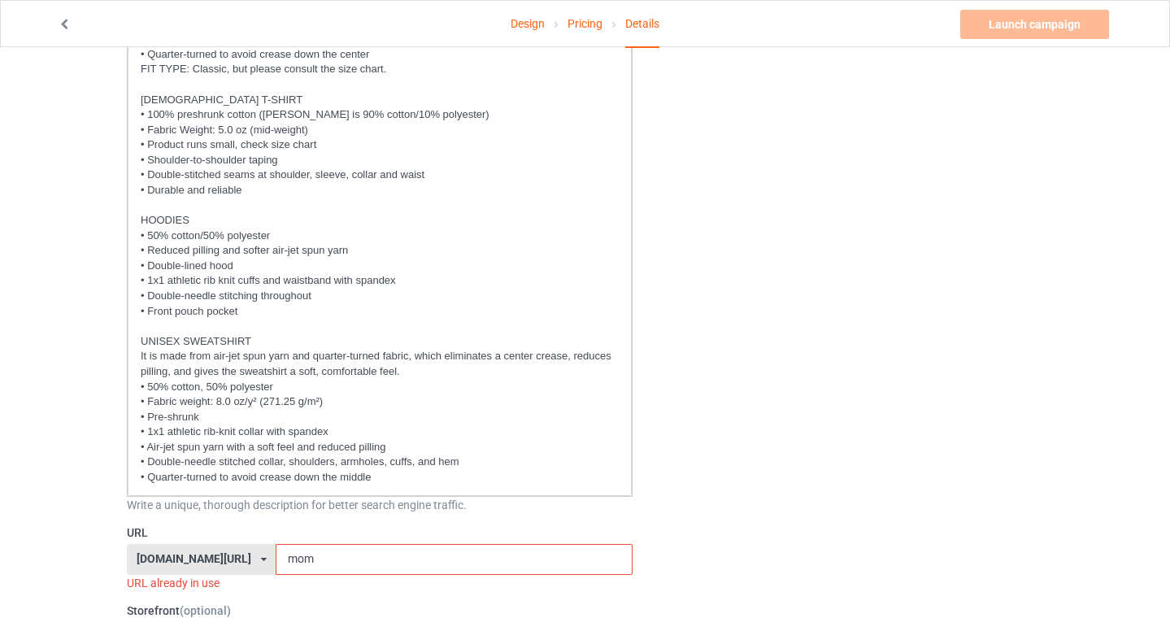
scroll to position [576, 0]
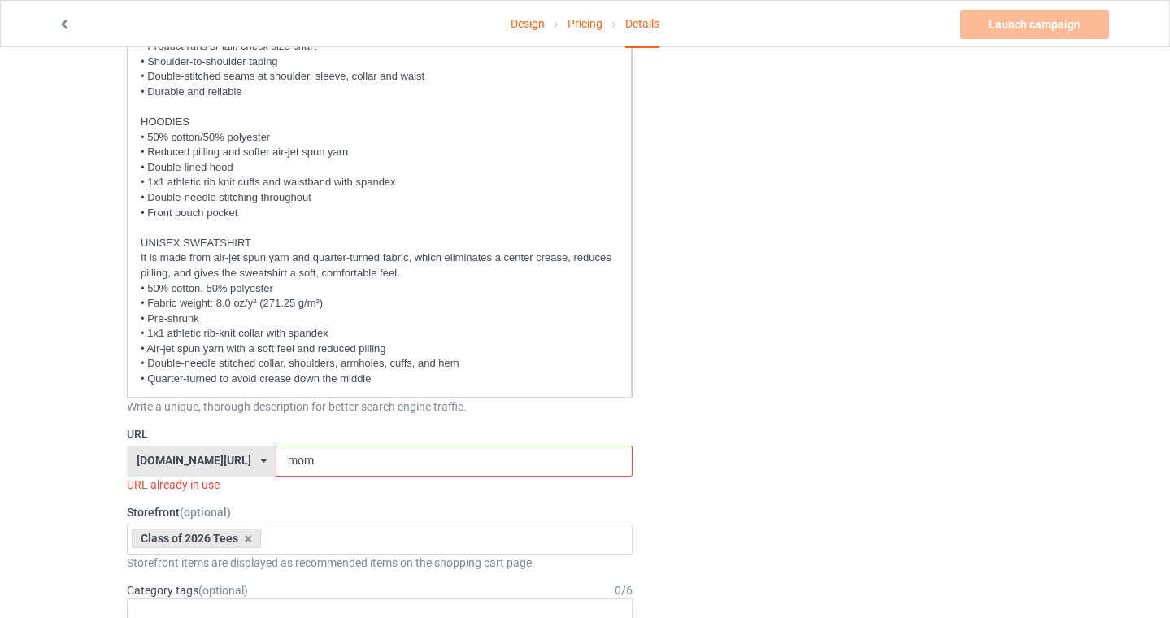
drag, startPoint x: 319, startPoint y: 463, endPoint x: 262, endPoint y: 463, distance: 56.9
click at [276, 463] on input "mom" at bounding box center [454, 461] width 356 height 31
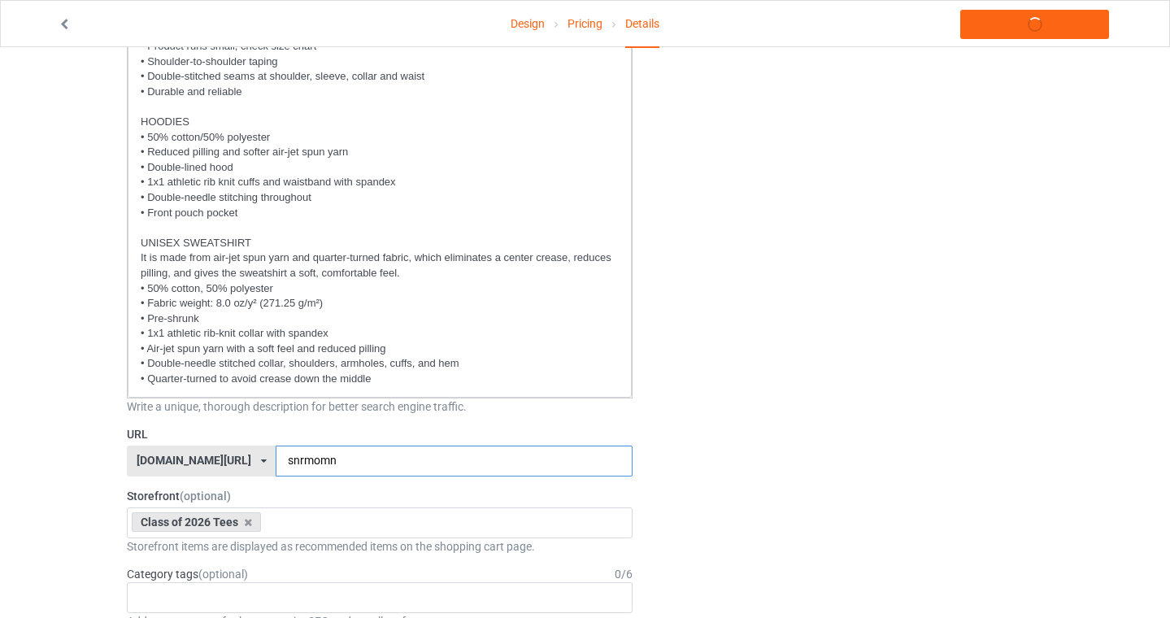
type input "snrmomn"
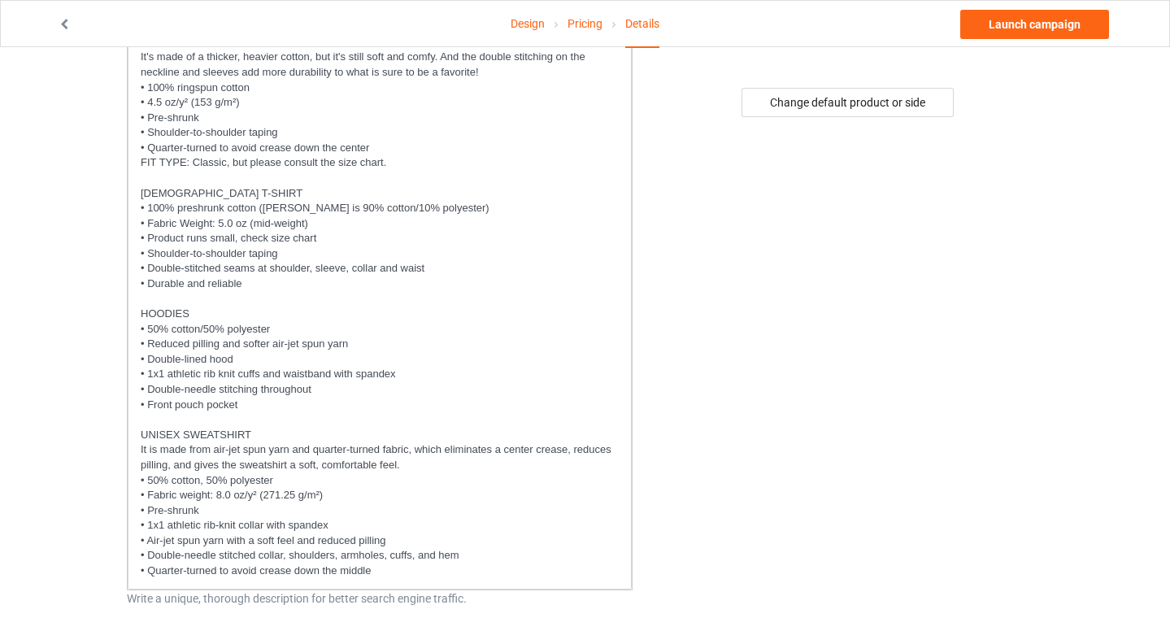
scroll to position [0, 0]
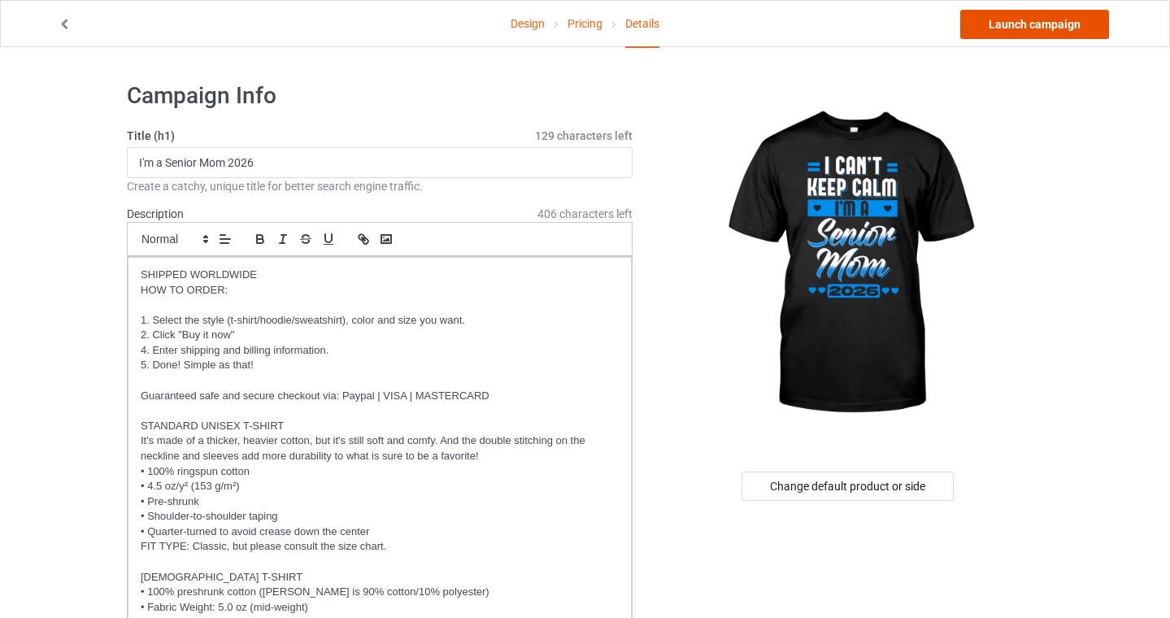
click at [1032, 25] on link "Launch campaign" at bounding box center [1034, 24] width 149 height 29
